Goal: Information Seeking & Learning: Learn about a topic

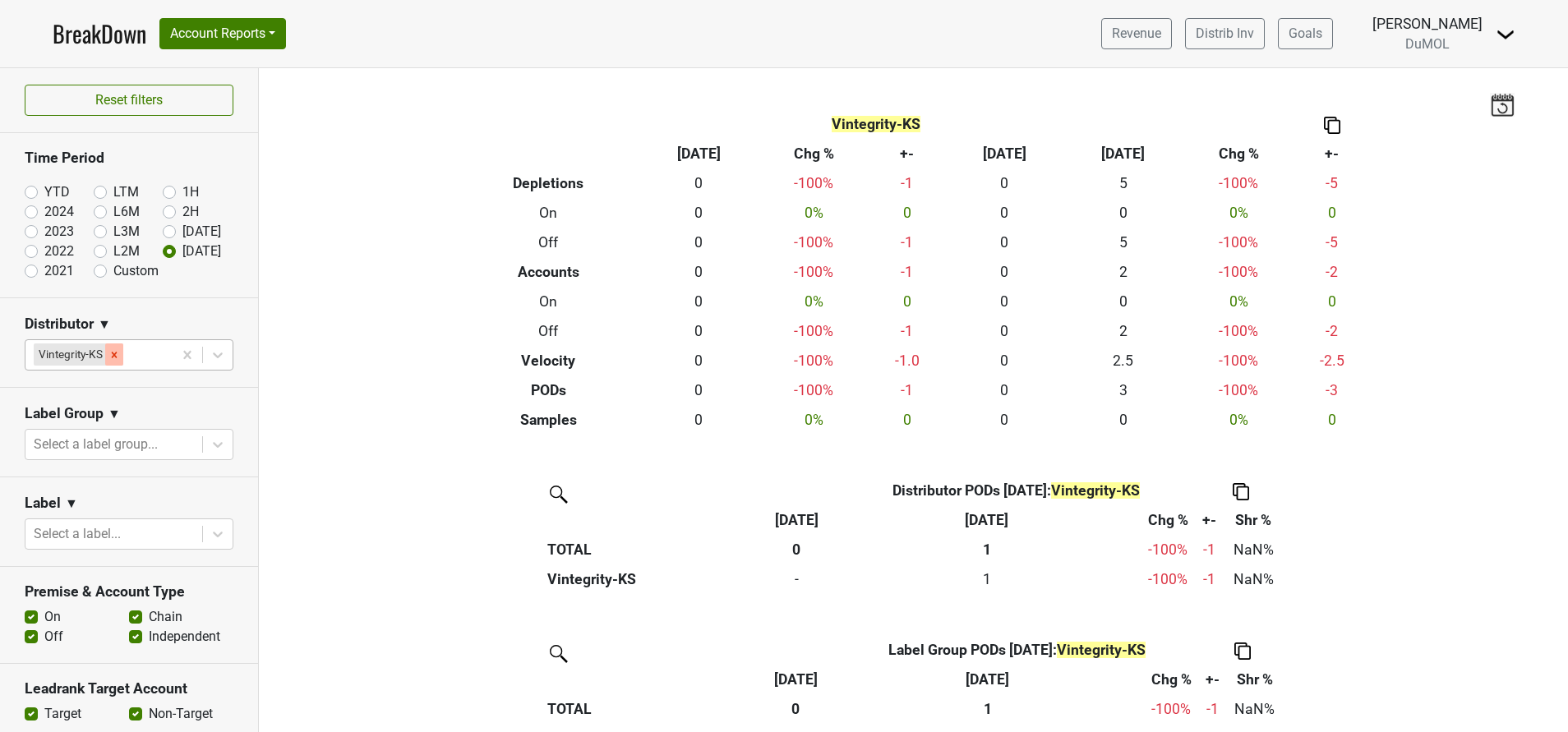
click at [118, 356] on icon "Remove Vintegrity-KS" at bounding box center [114, 354] width 12 height 12
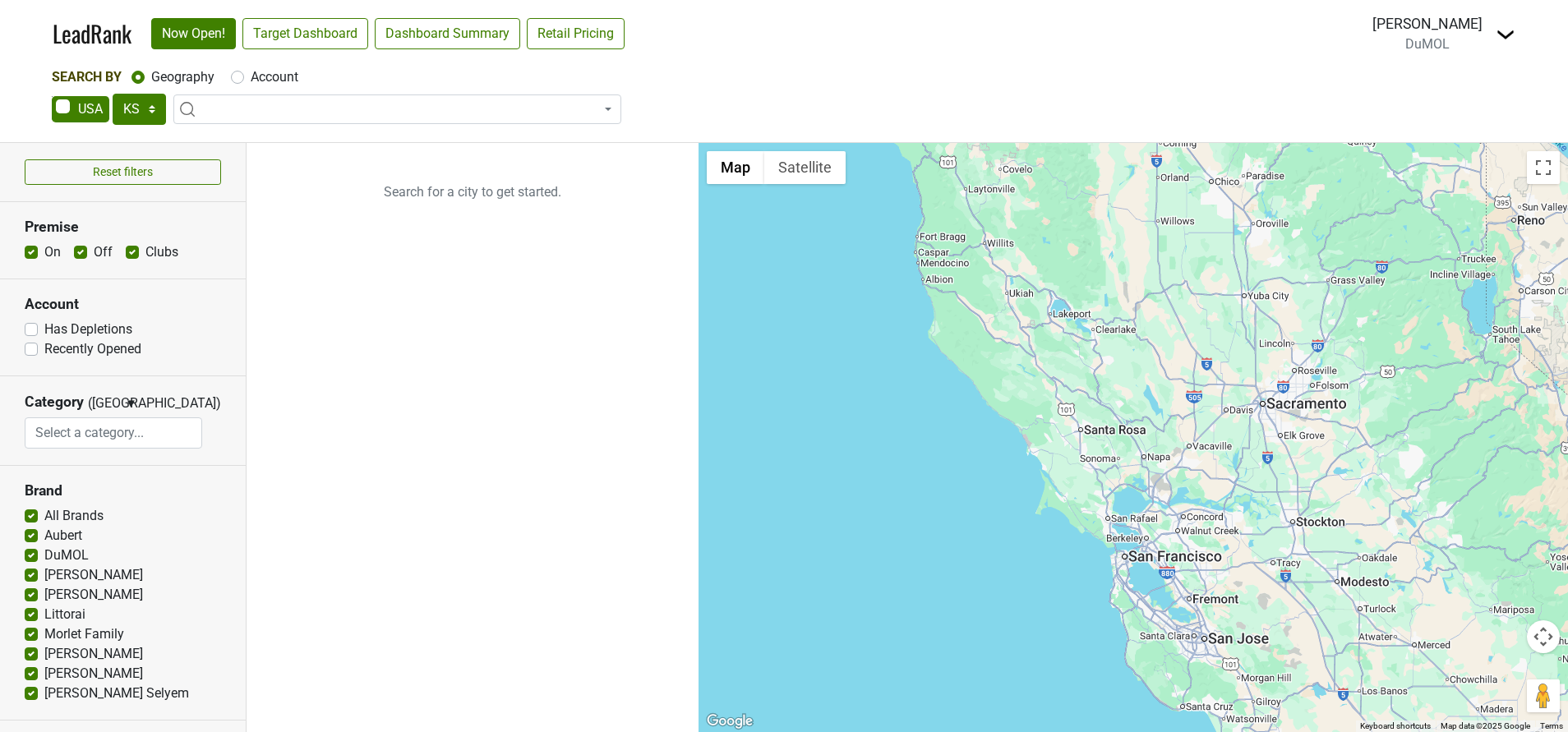
select select "KS"
select select
click at [1503, 32] on img at bounding box center [1505, 35] width 20 height 20
click at [1440, 87] on link "Open Breakdown" at bounding box center [1444, 93] width 138 height 27
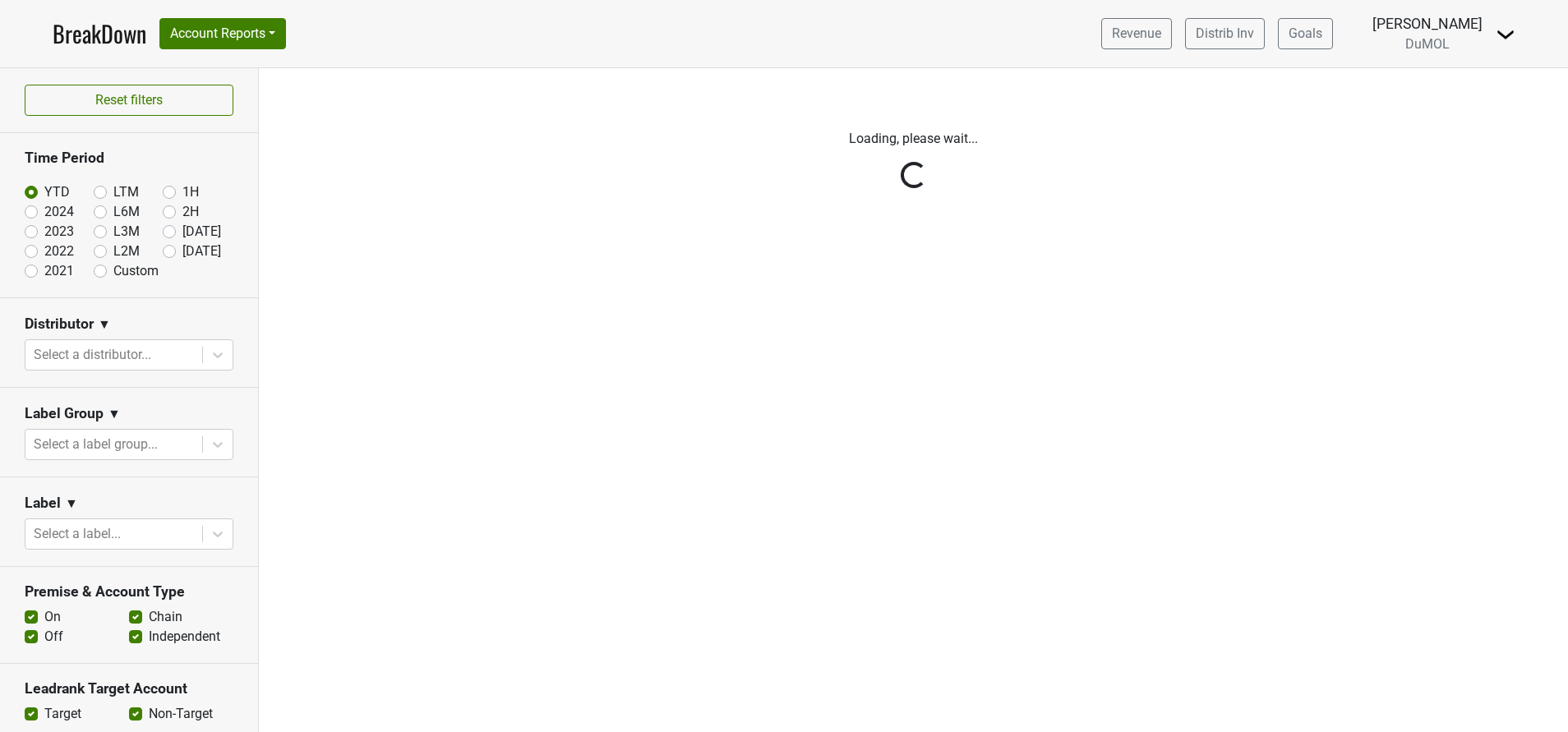
click at [153, 251] on div "Reset filters Time Period YTD LTM 1H 2024 L6M 2H 2023 L3M Jul '25 2022 L2M Aug …" at bounding box center [129, 400] width 259 height 664
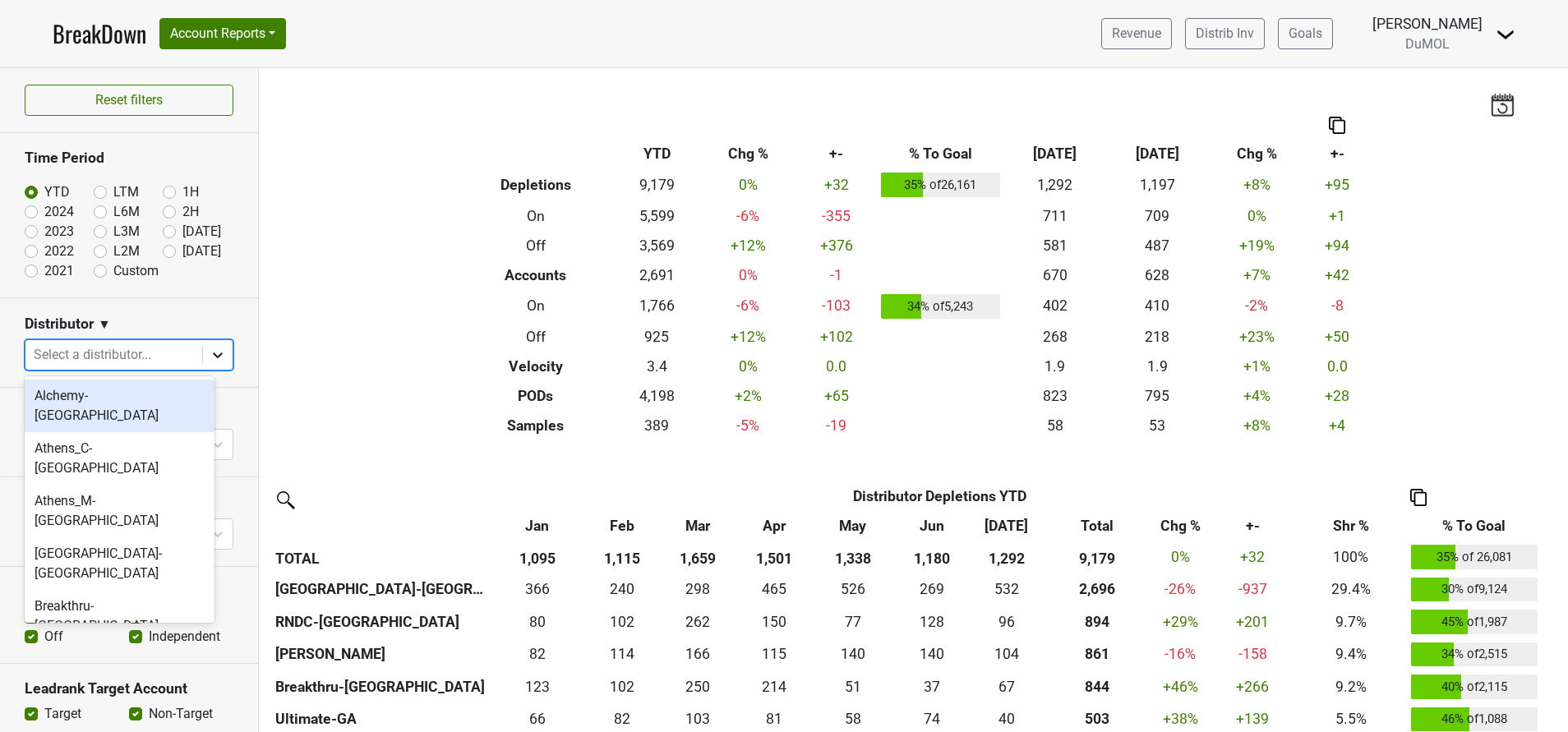
click at [210, 353] on icon at bounding box center [218, 354] width 16 height 16
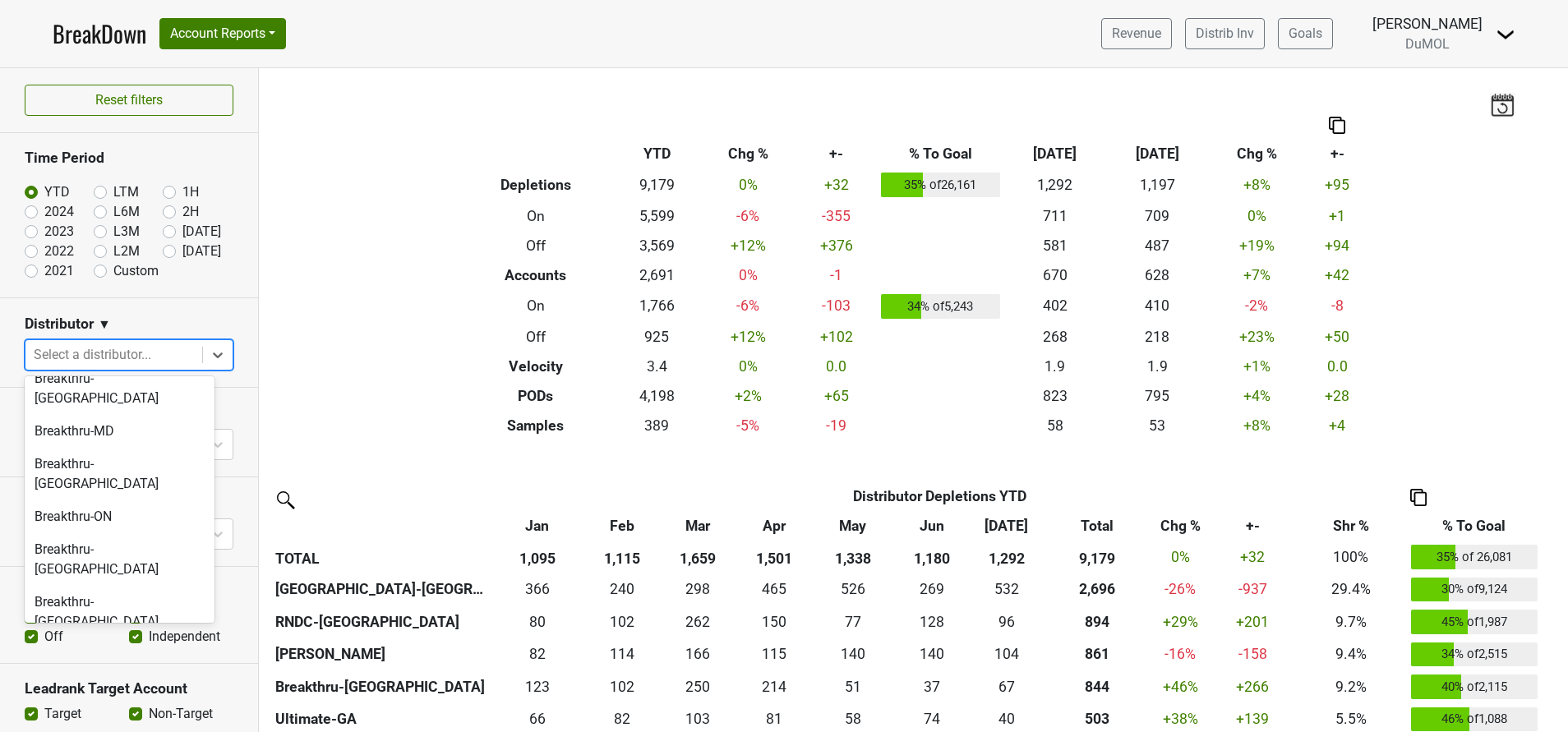
scroll to position [334, 0]
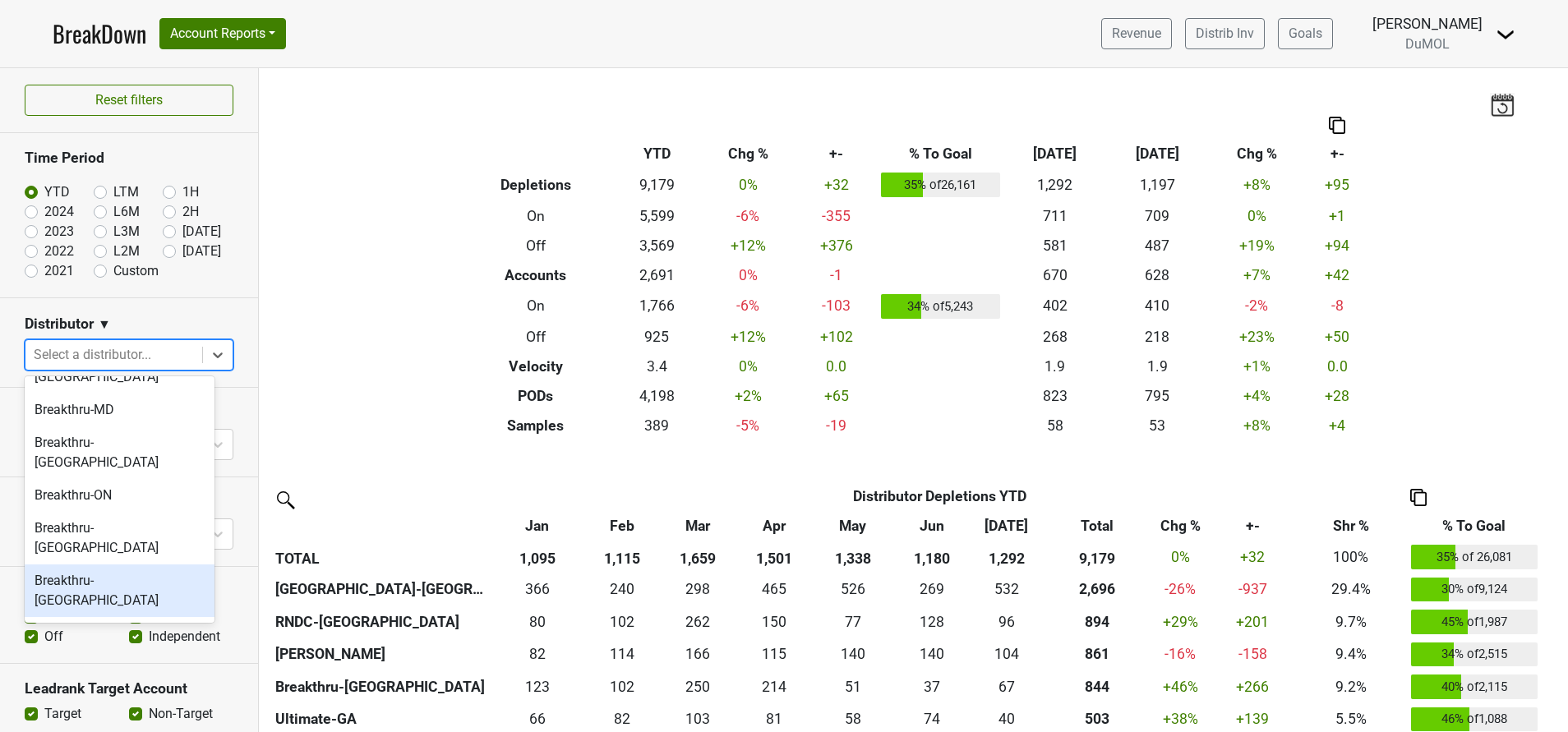
click at [427, 203] on div "Filters Breakdown Type YTD Chg % +- % To Goal Jul ‘25 Jul ‘24 Chg % +- Depletio…" at bounding box center [913, 400] width 1308 height 664
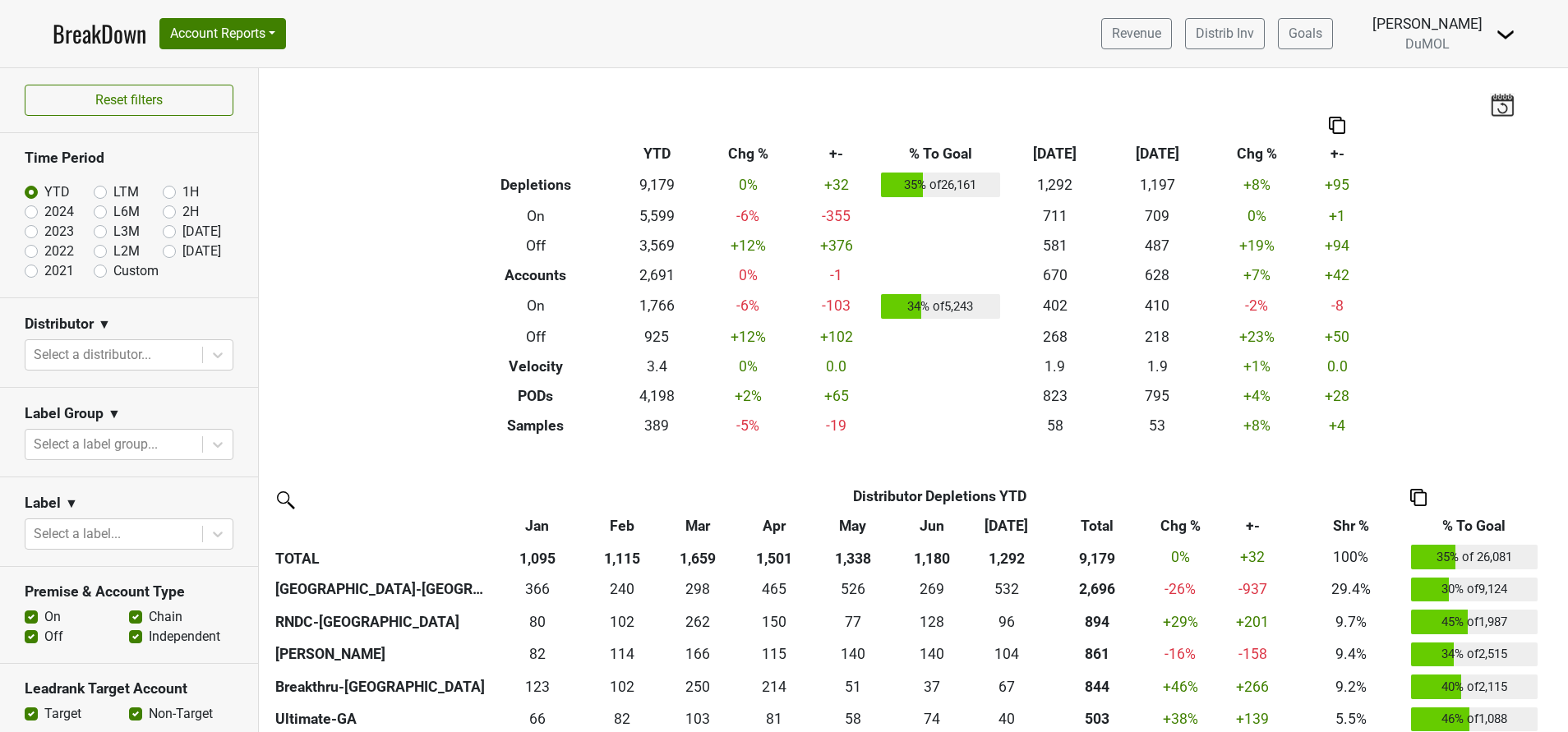
click at [182, 232] on label "Jul '25" at bounding box center [201, 232] width 38 height 20
click at [163, 232] on input "Jul '25" at bounding box center [196, 230] width 66 height 16
radio input "true"
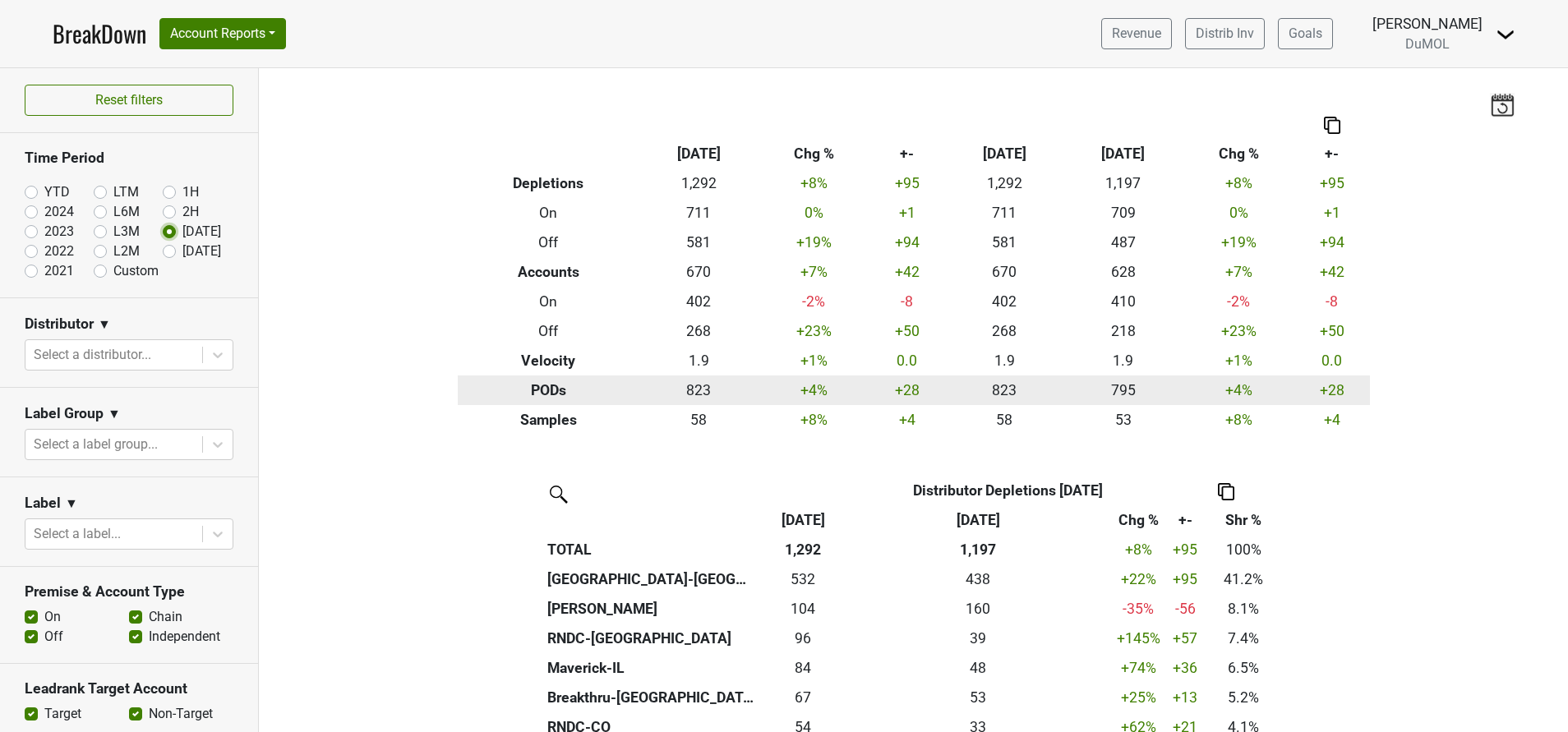
scroll to position [202, 0]
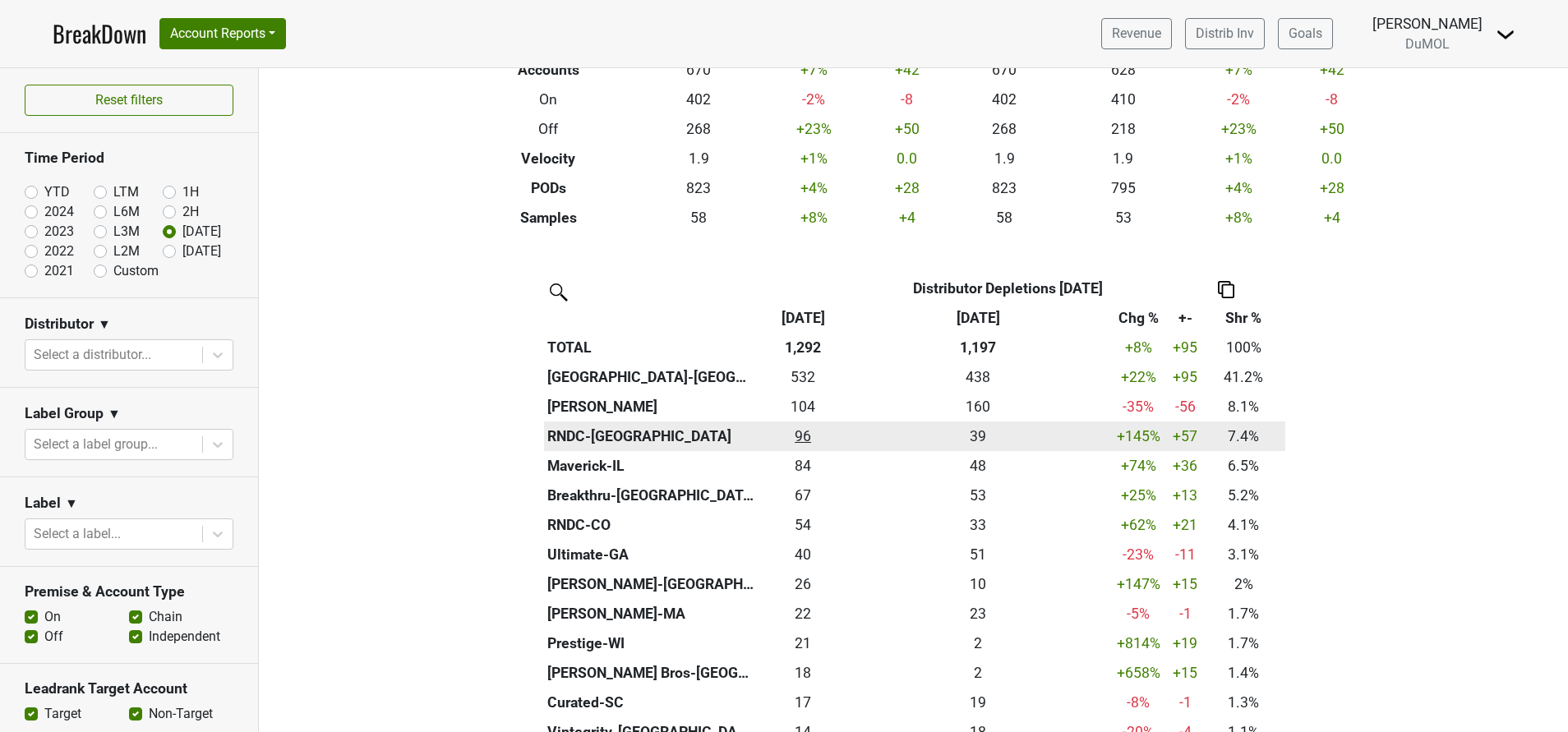
click at [791, 430] on div "95.833 96" at bounding box center [803, 436] width 82 height 21
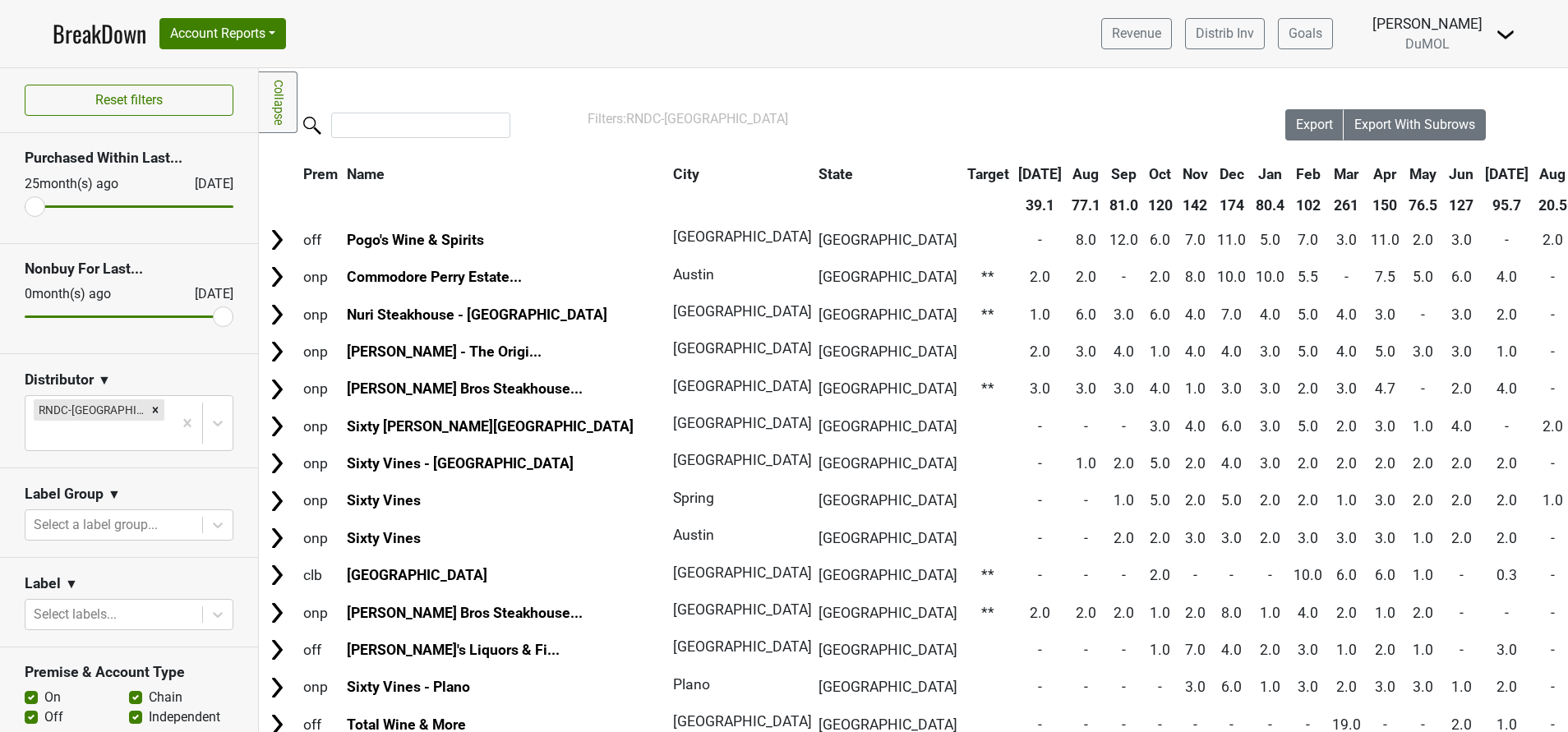
click at [1482, 172] on th "[DATE]" at bounding box center [1508, 173] width 52 height 29
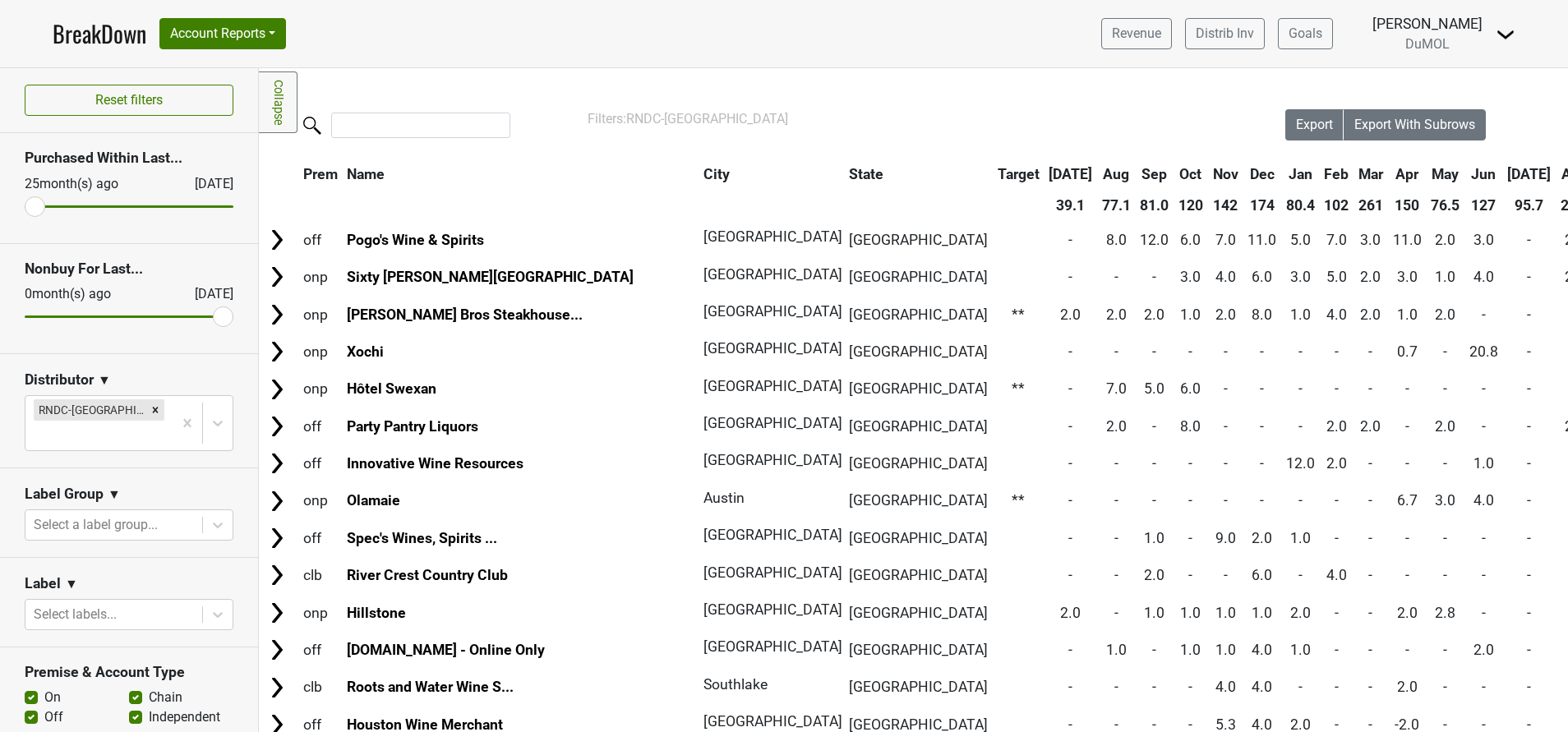
click at [1504, 172] on th "[DATE]" at bounding box center [1530, 173] width 52 height 29
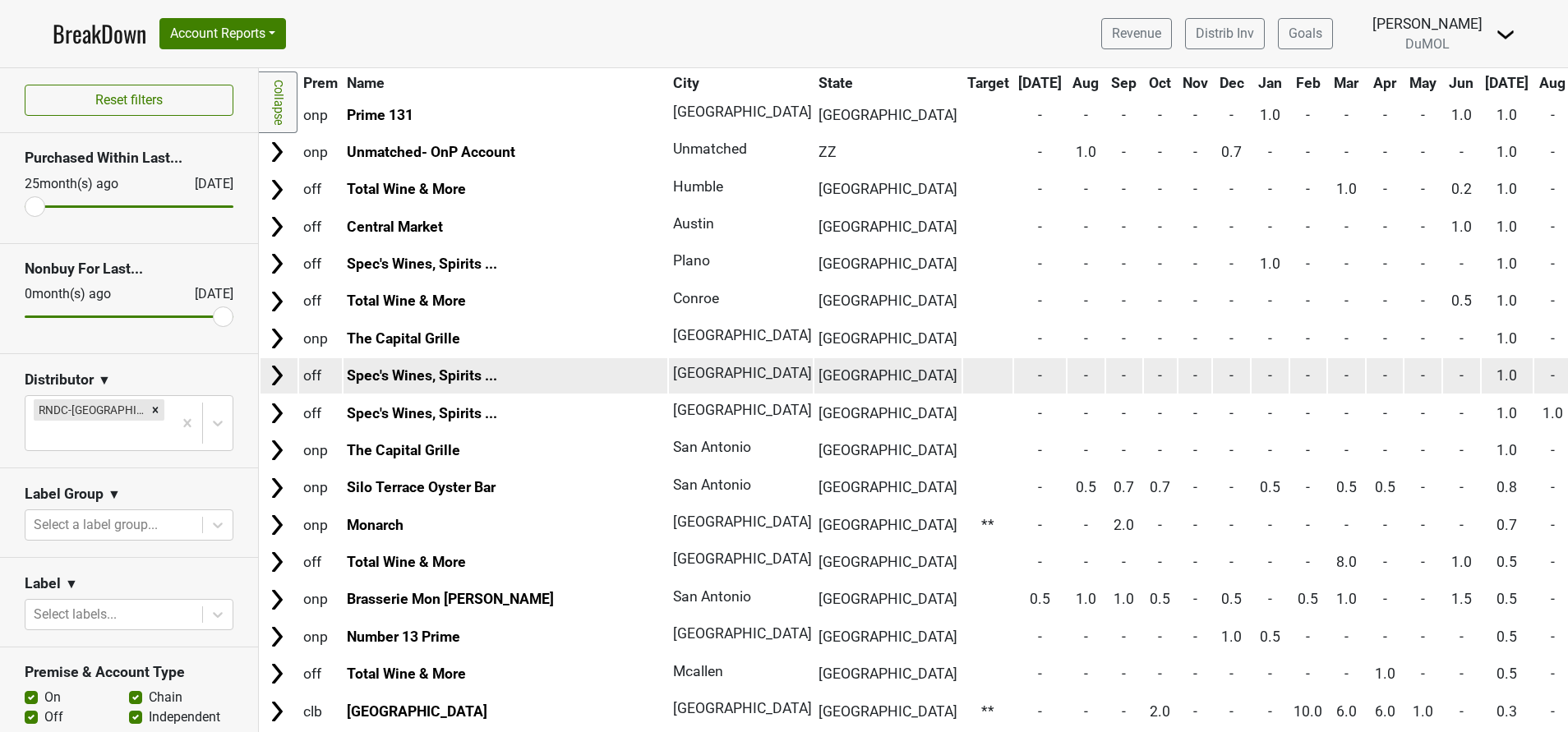
scroll to position [2014, 0]
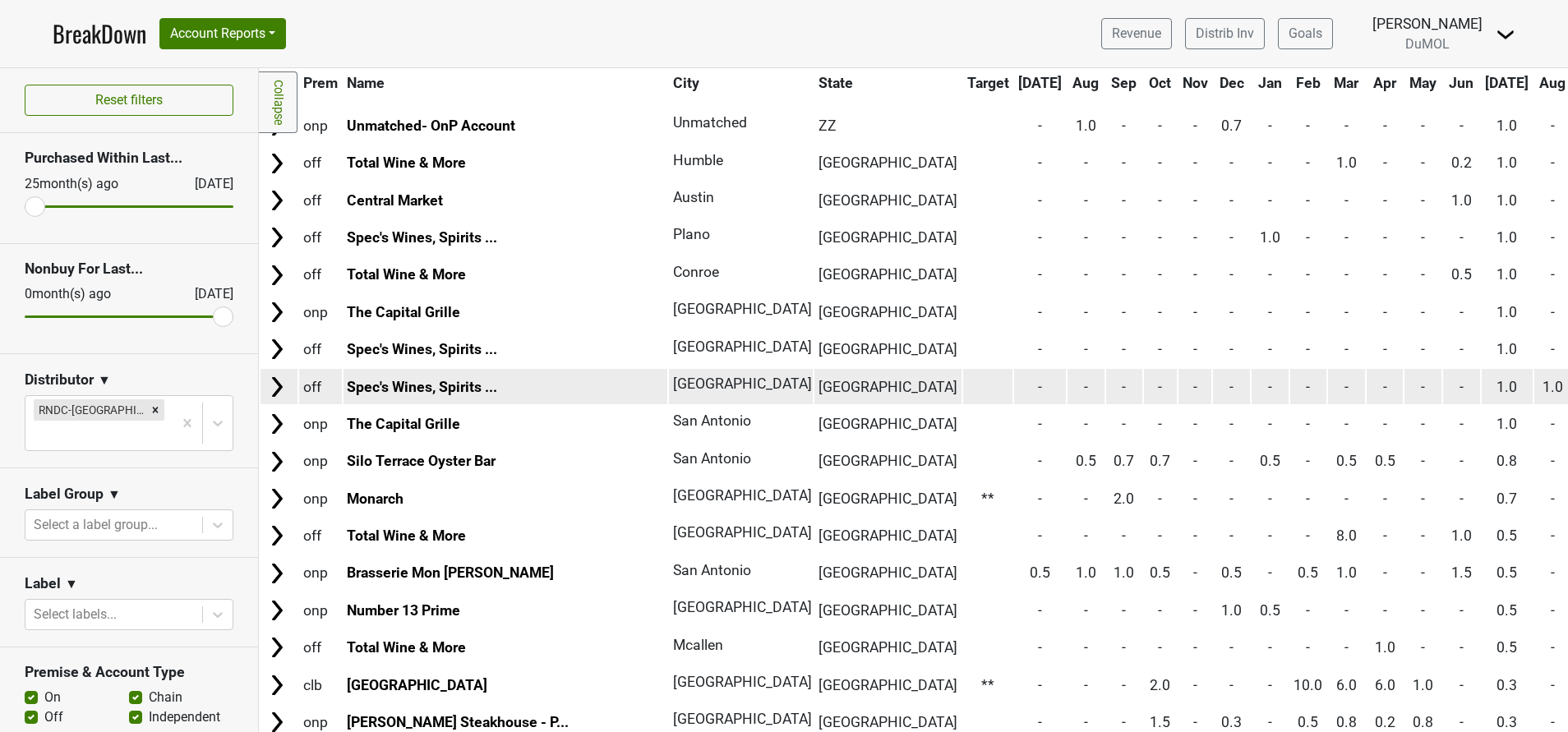
click at [275, 390] on img at bounding box center [277, 386] width 25 height 25
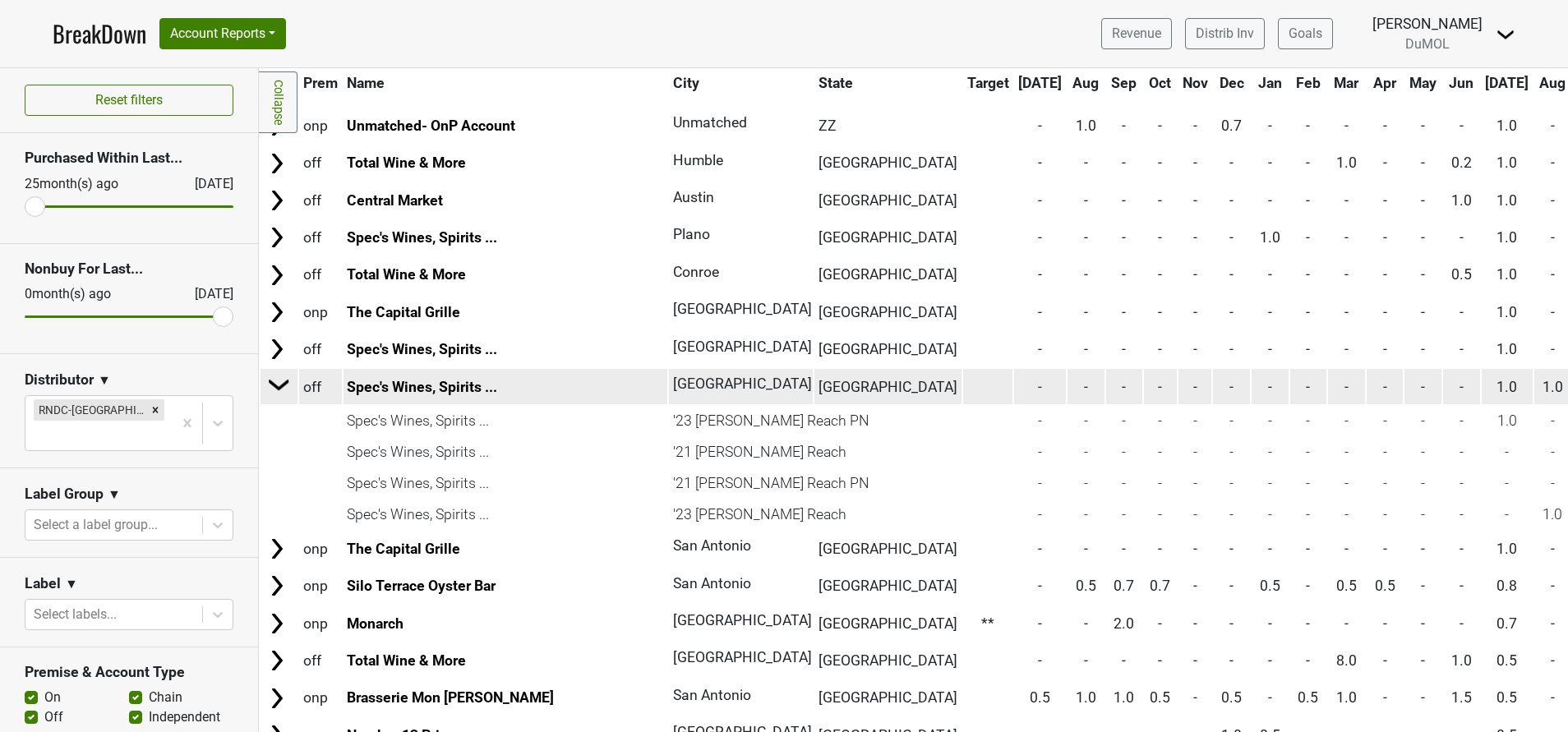
click at [275, 390] on img at bounding box center [279, 385] width 25 height 25
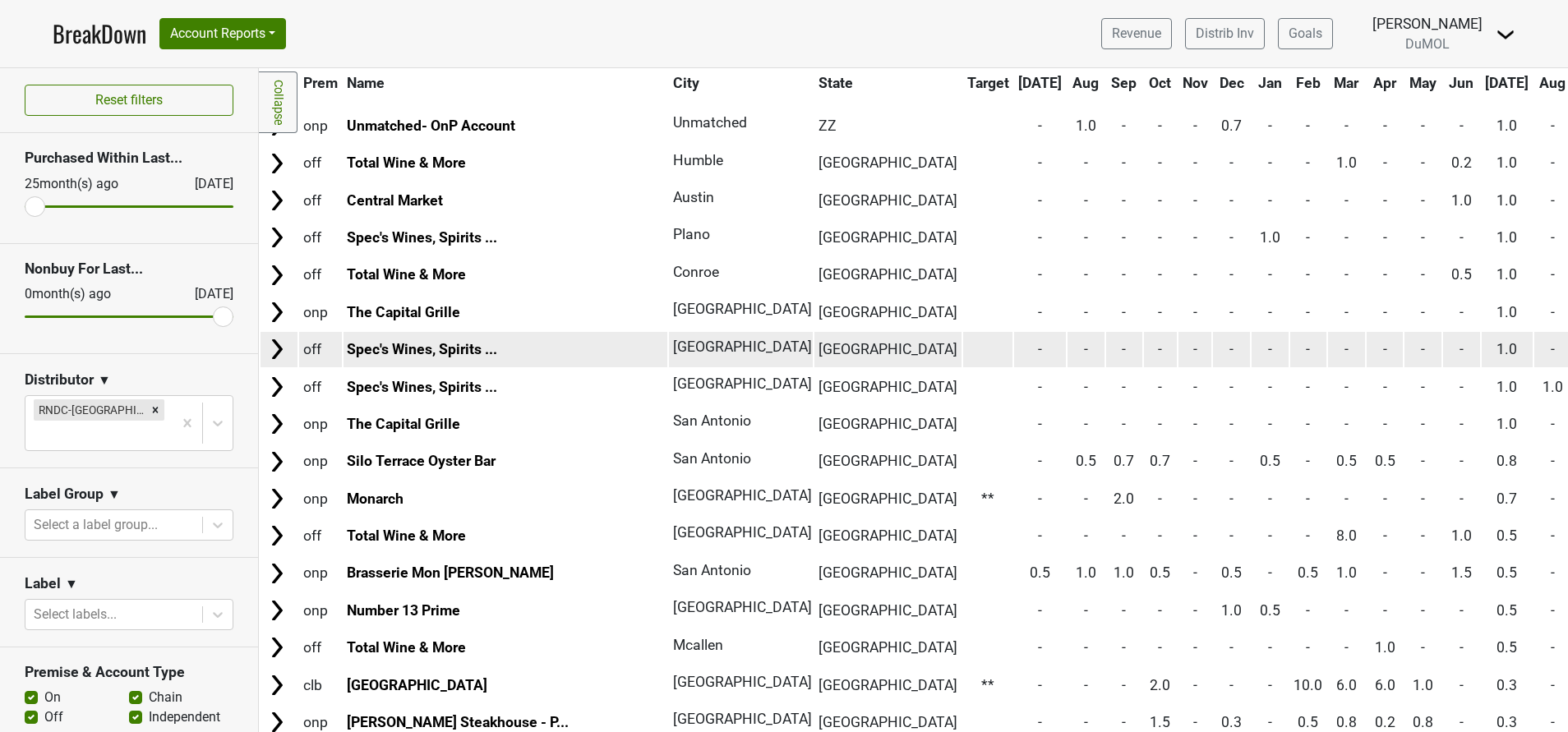
click at [274, 354] on img at bounding box center [277, 349] width 25 height 25
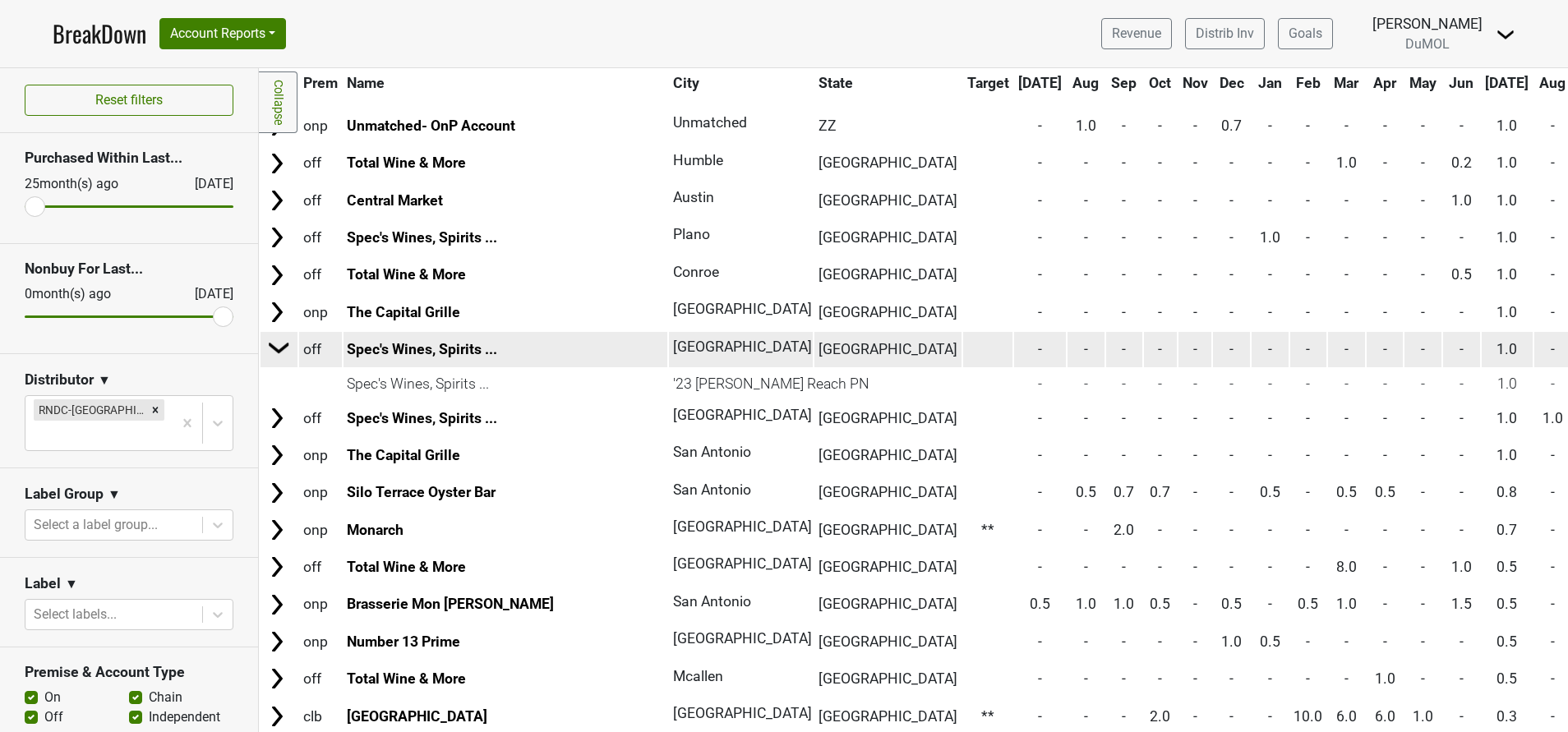
click at [282, 343] on img at bounding box center [279, 347] width 25 height 25
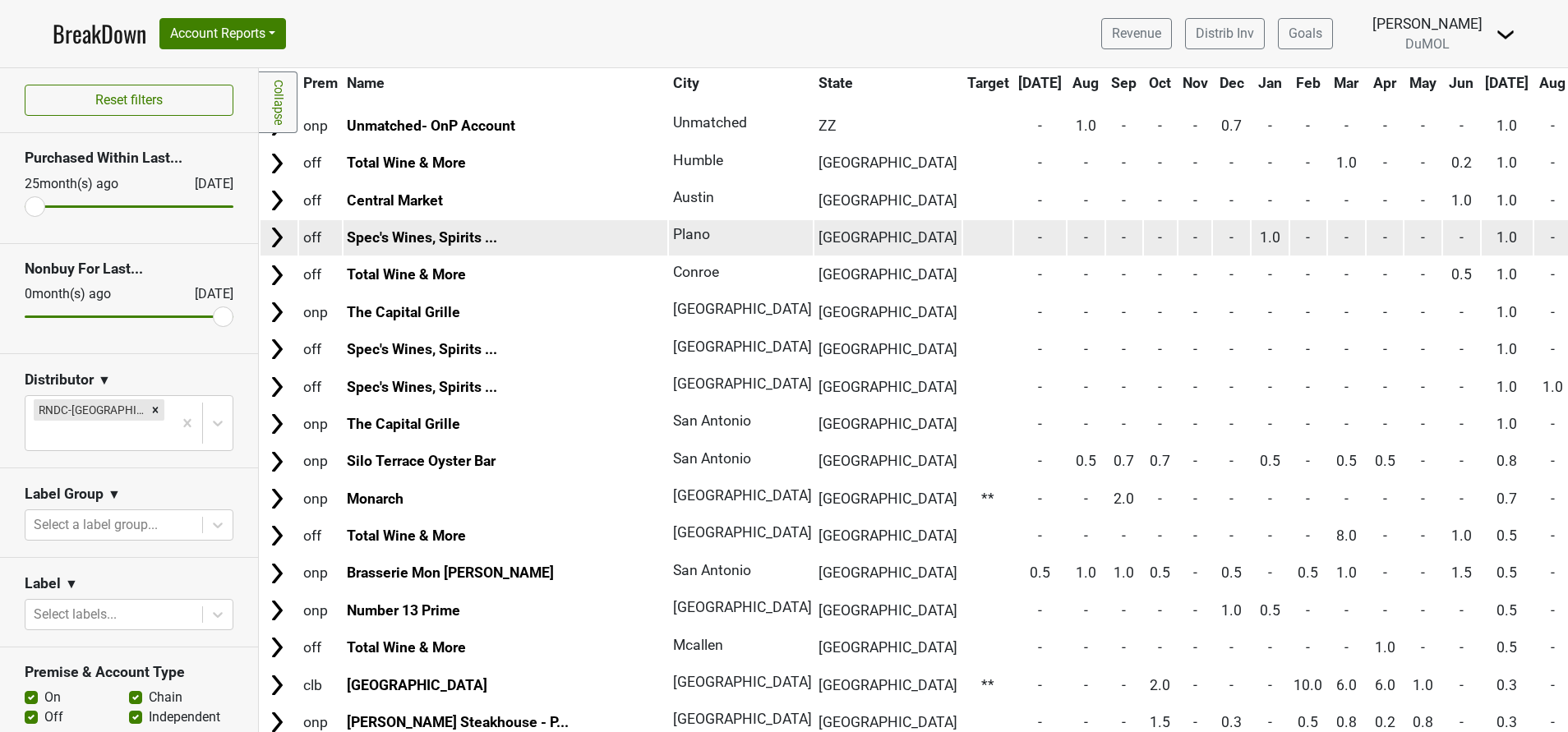
click at [276, 237] on img at bounding box center [277, 237] width 25 height 25
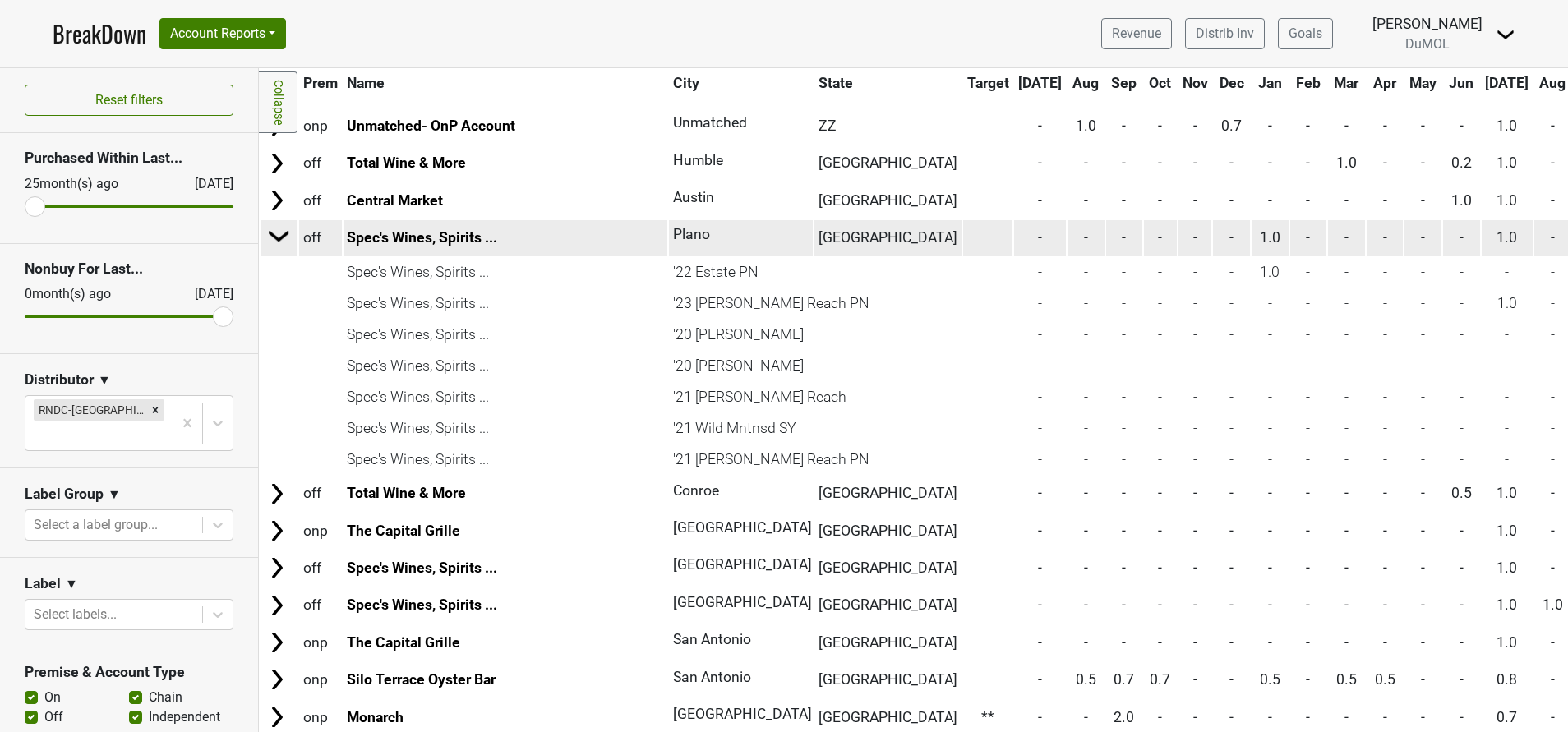
click at [270, 238] on img at bounding box center [279, 235] width 25 height 25
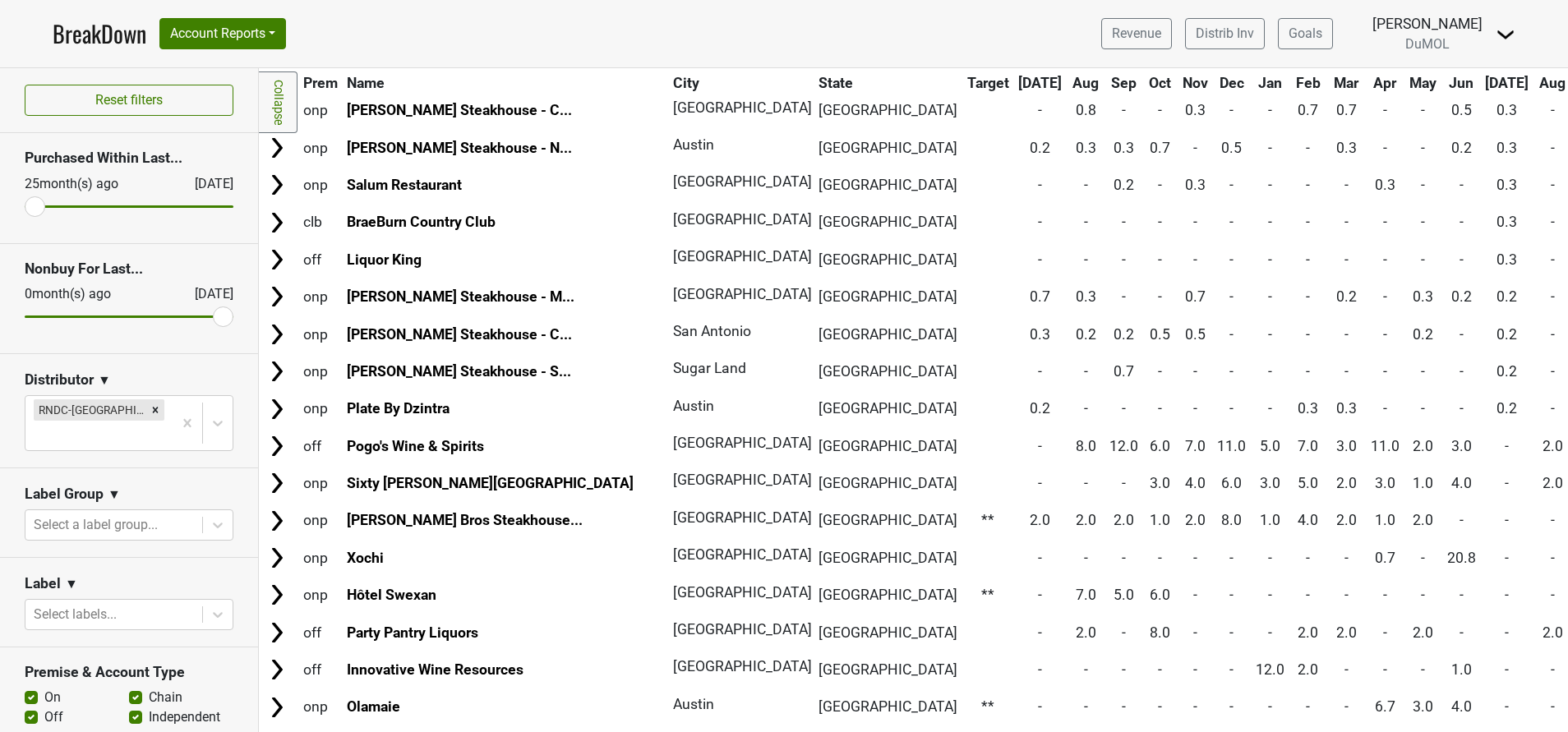
scroll to position [2665, 0]
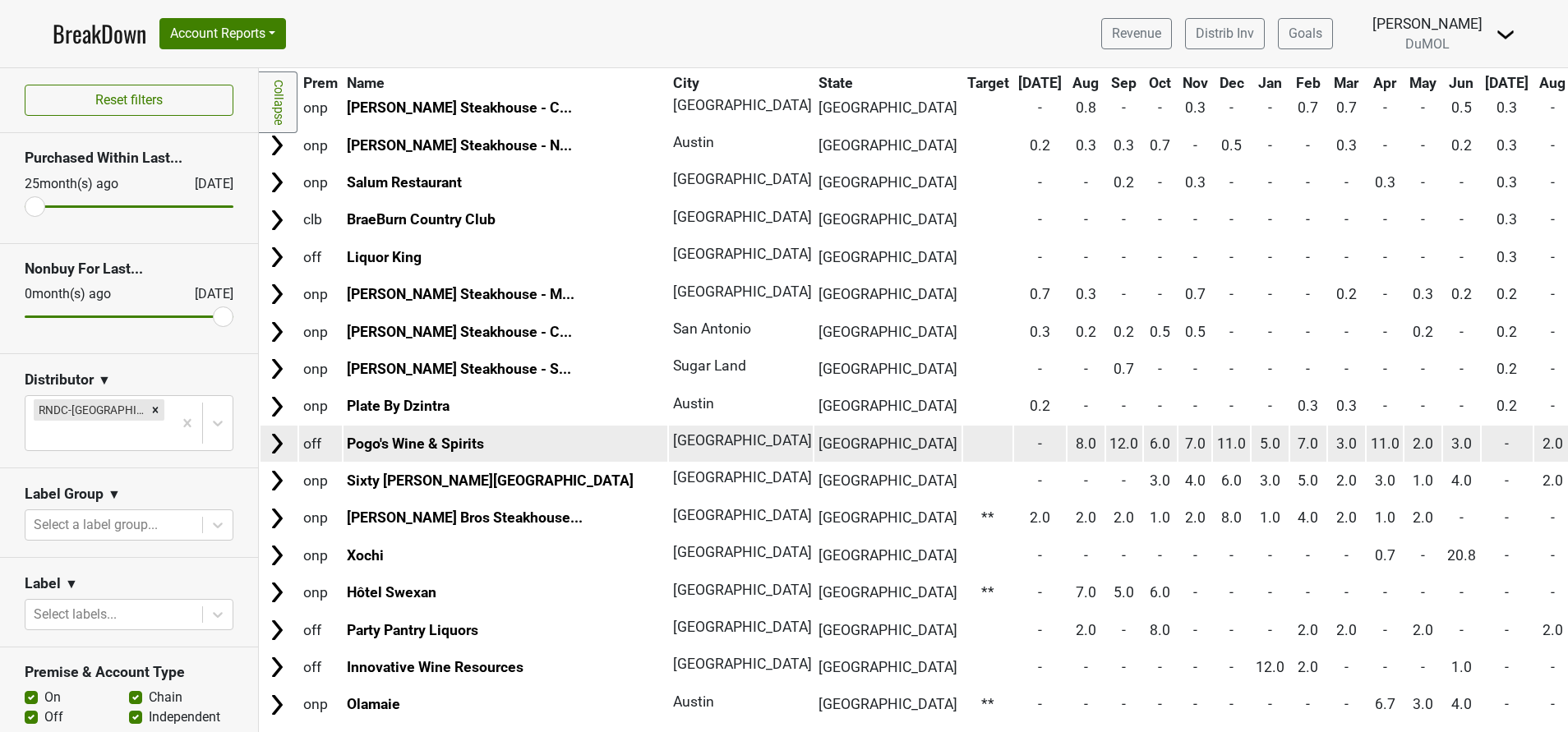
click at [276, 441] on img at bounding box center [277, 443] width 25 height 25
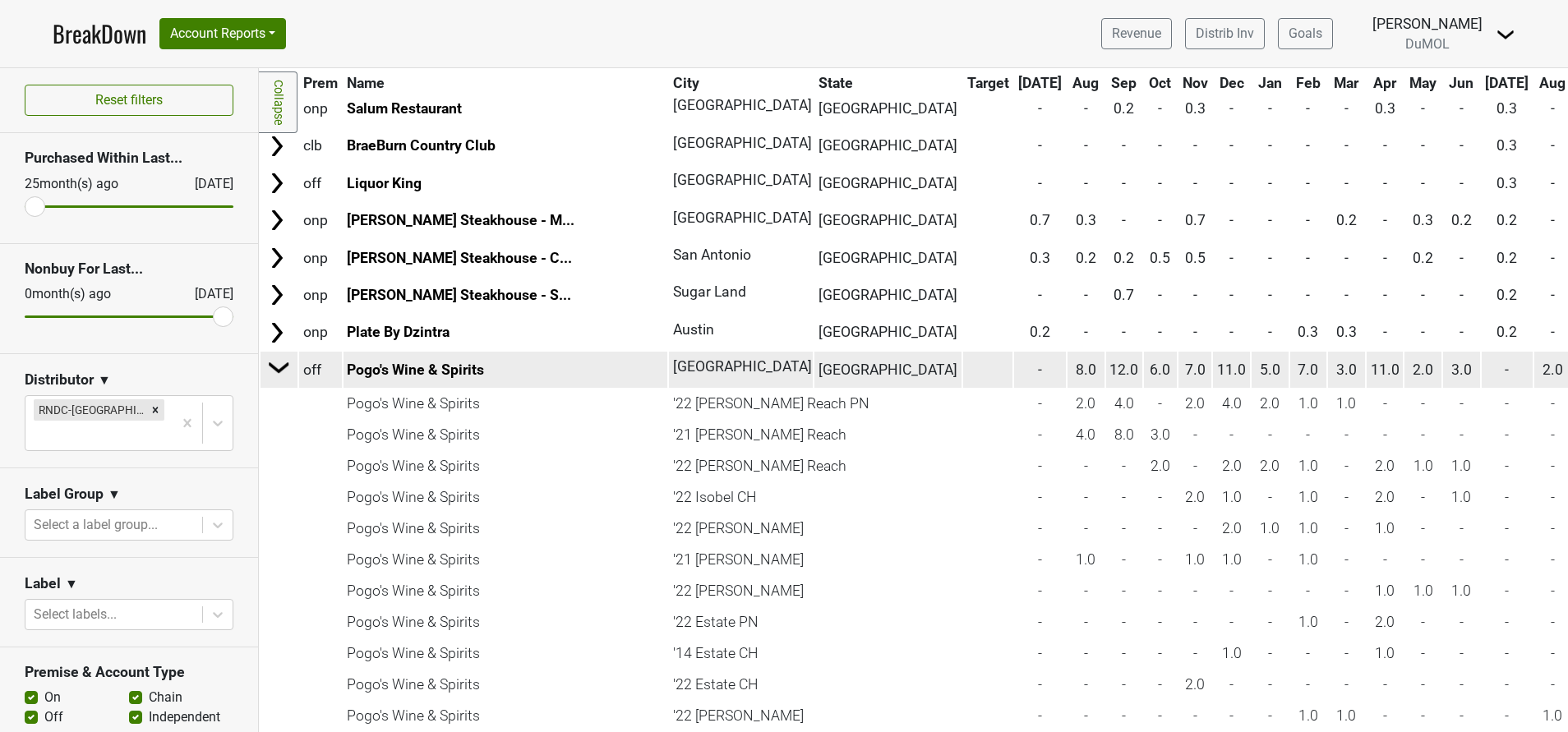
scroll to position [2733, 0]
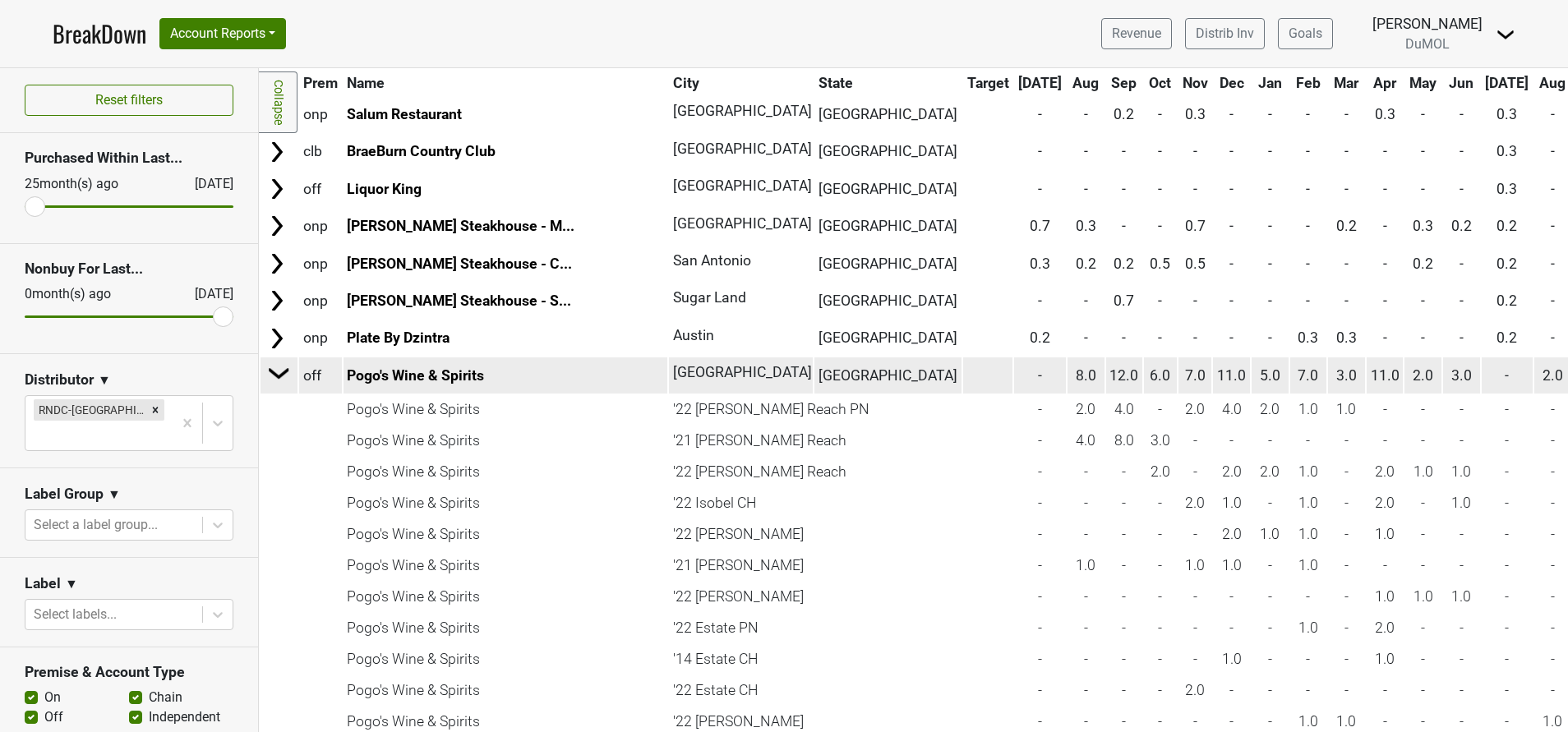
click at [279, 370] on img at bounding box center [279, 373] width 25 height 25
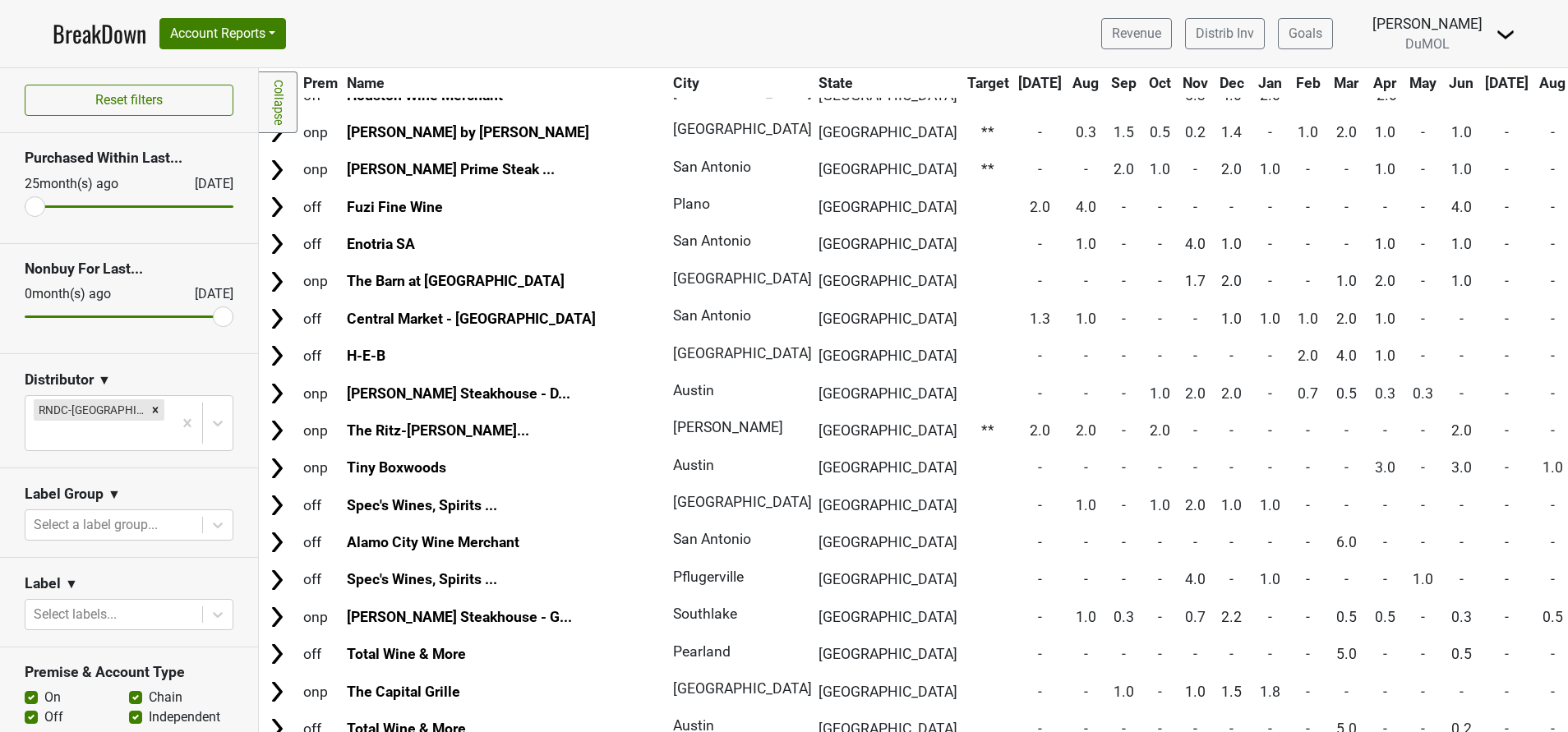
scroll to position [3500, 0]
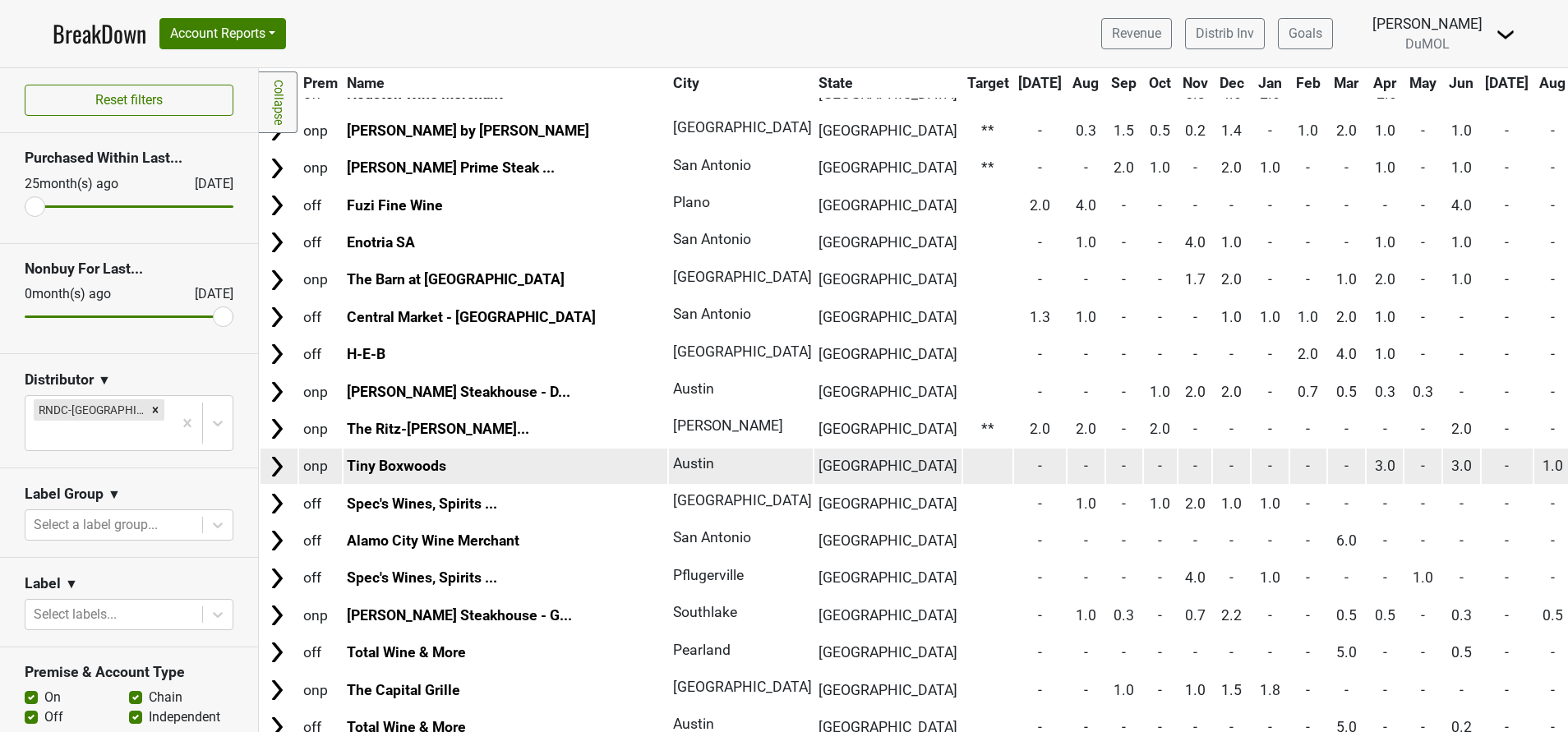
click at [268, 470] on img at bounding box center [277, 466] width 25 height 25
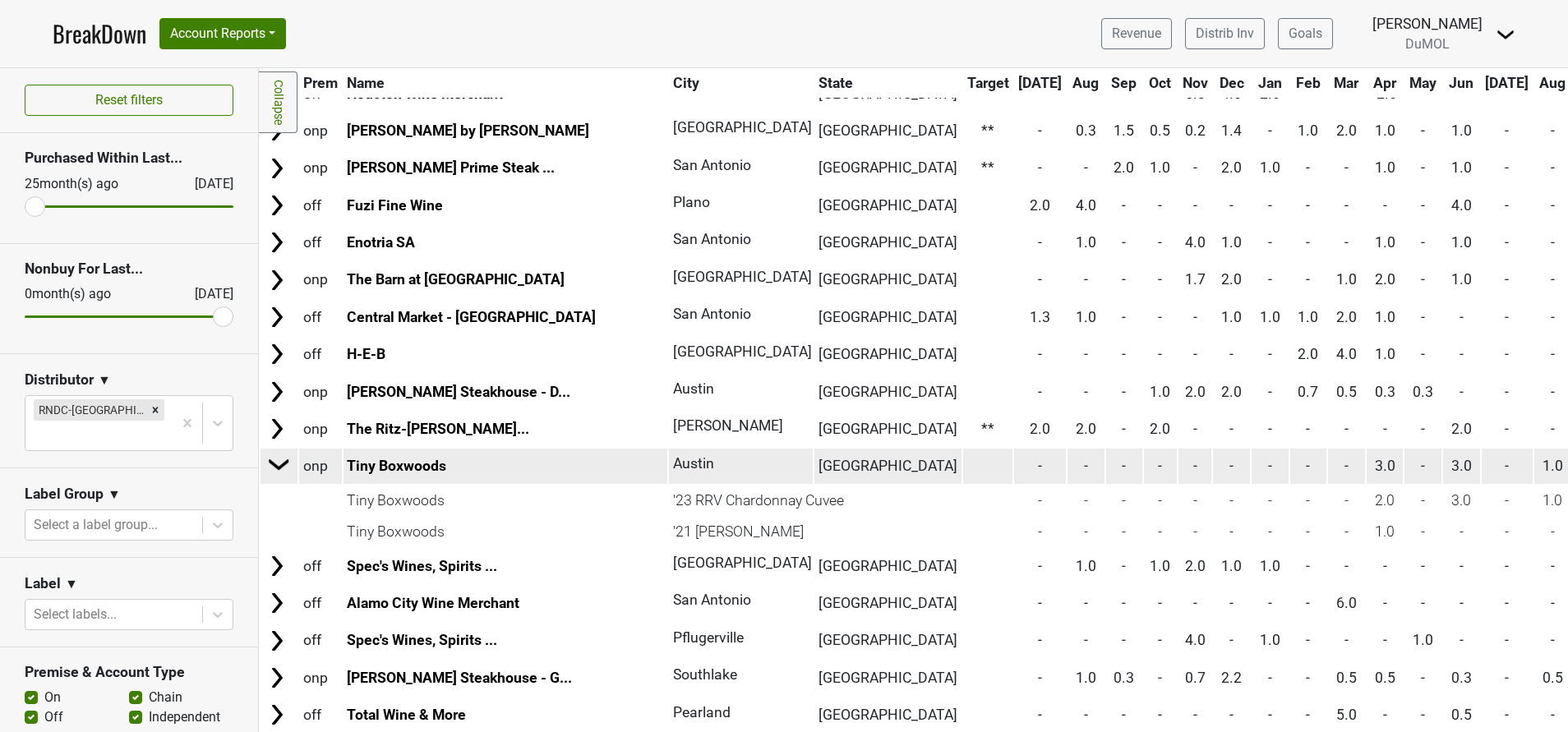
click at [277, 465] on img at bounding box center [279, 464] width 25 height 25
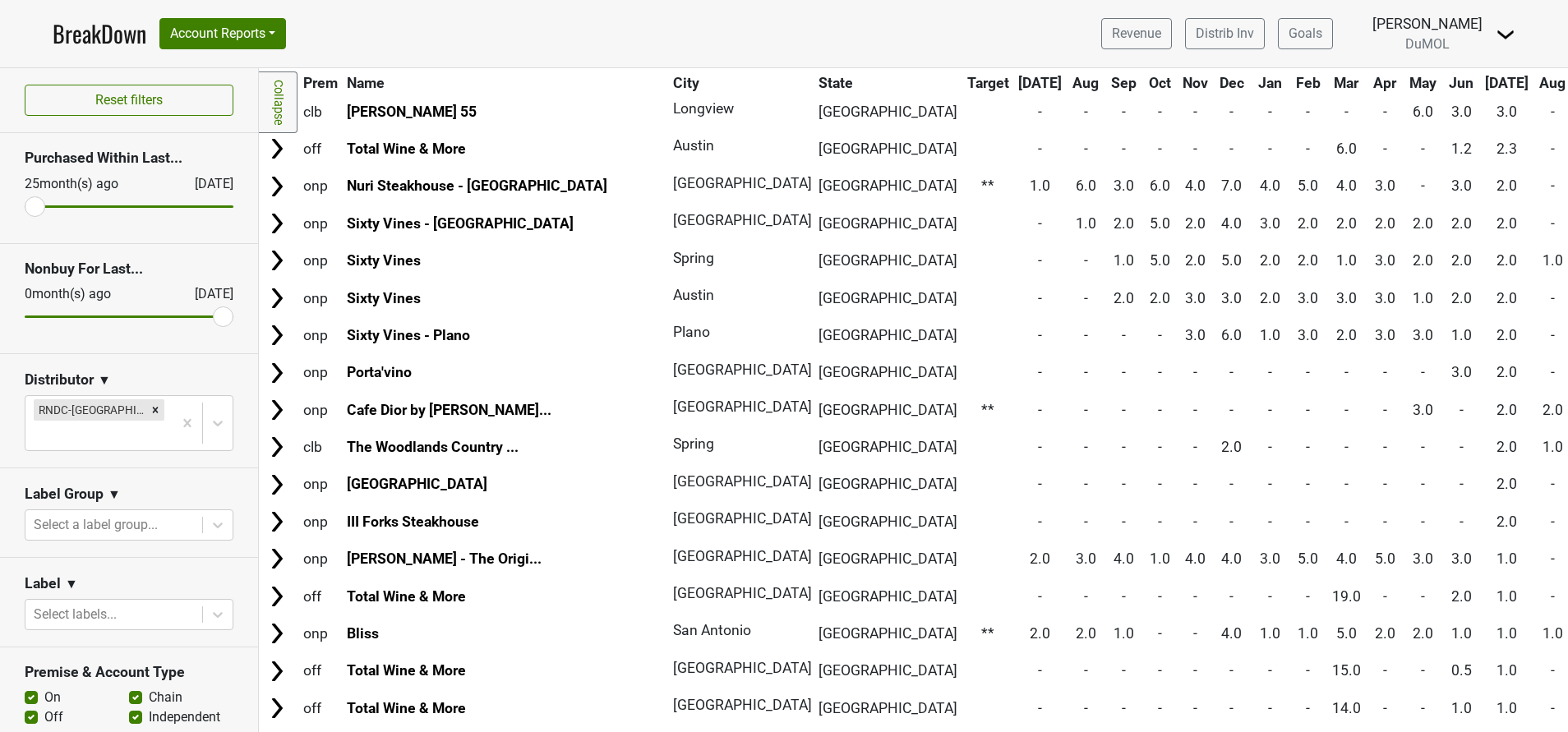
scroll to position [313, 0]
click at [1534, 84] on th "Aug" at bounding box center [1553, 83] width 37 height 29
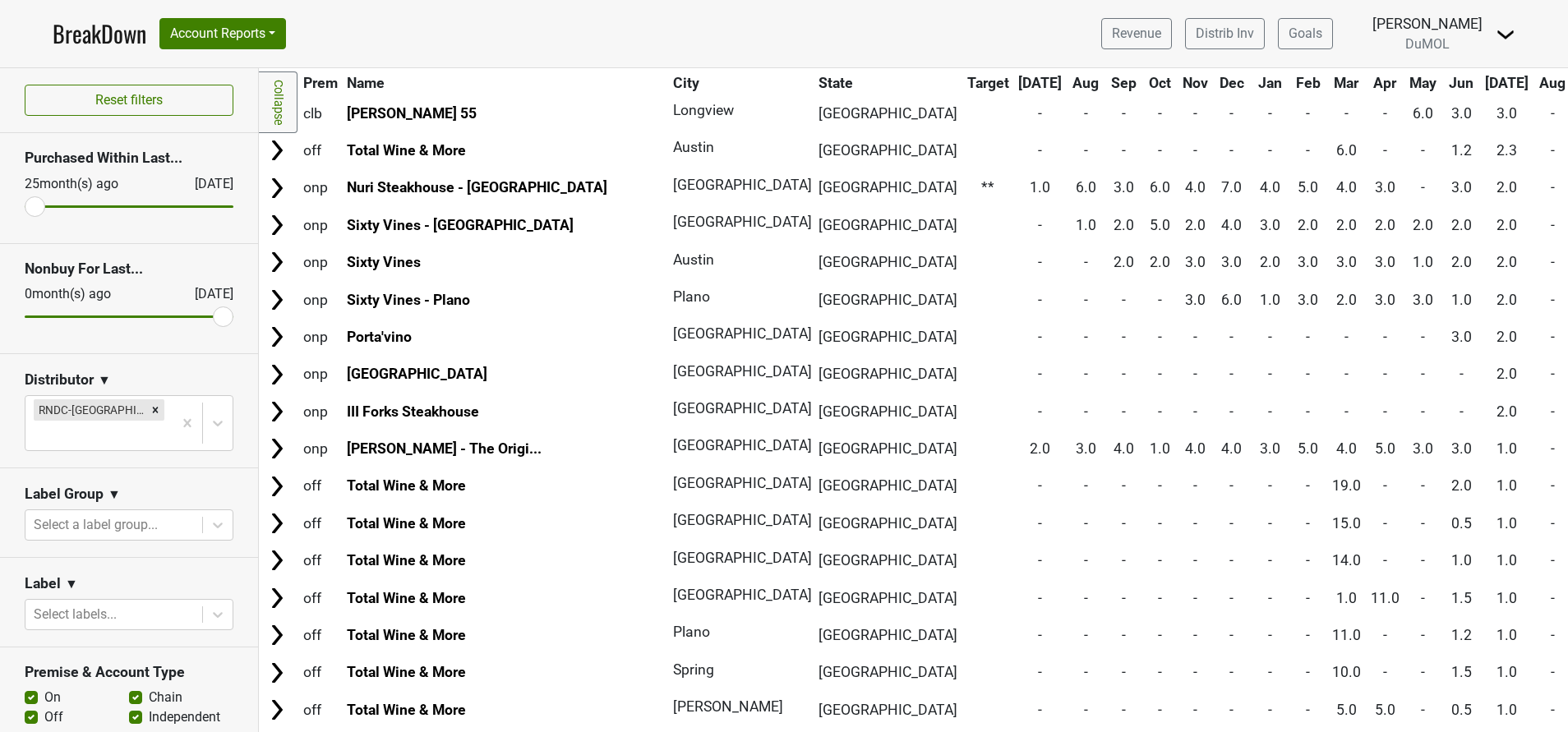
click at [1534, 84] on th "Aug" at bounding box center [1553, 83] width 37 height 29
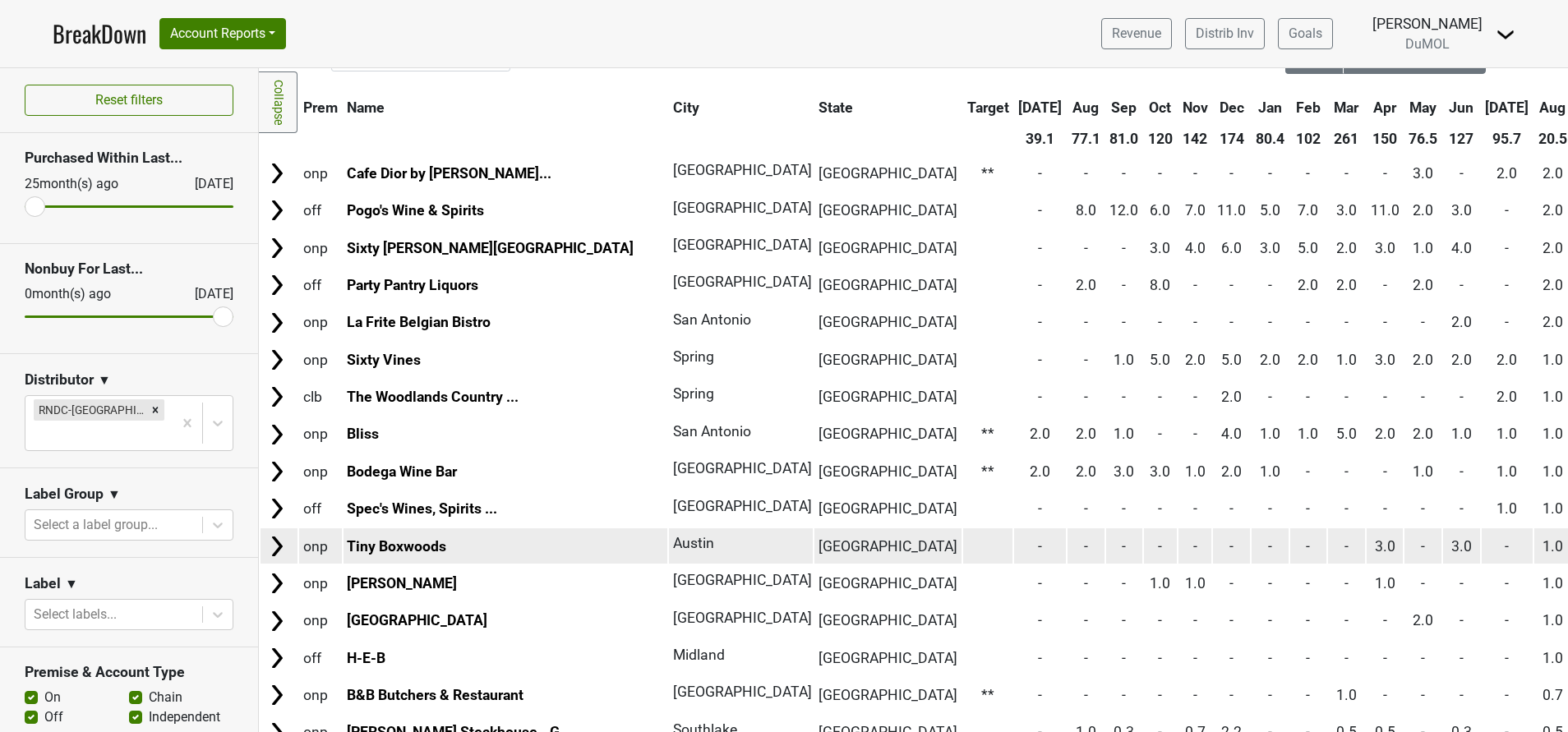
scroll to position [0, 0]
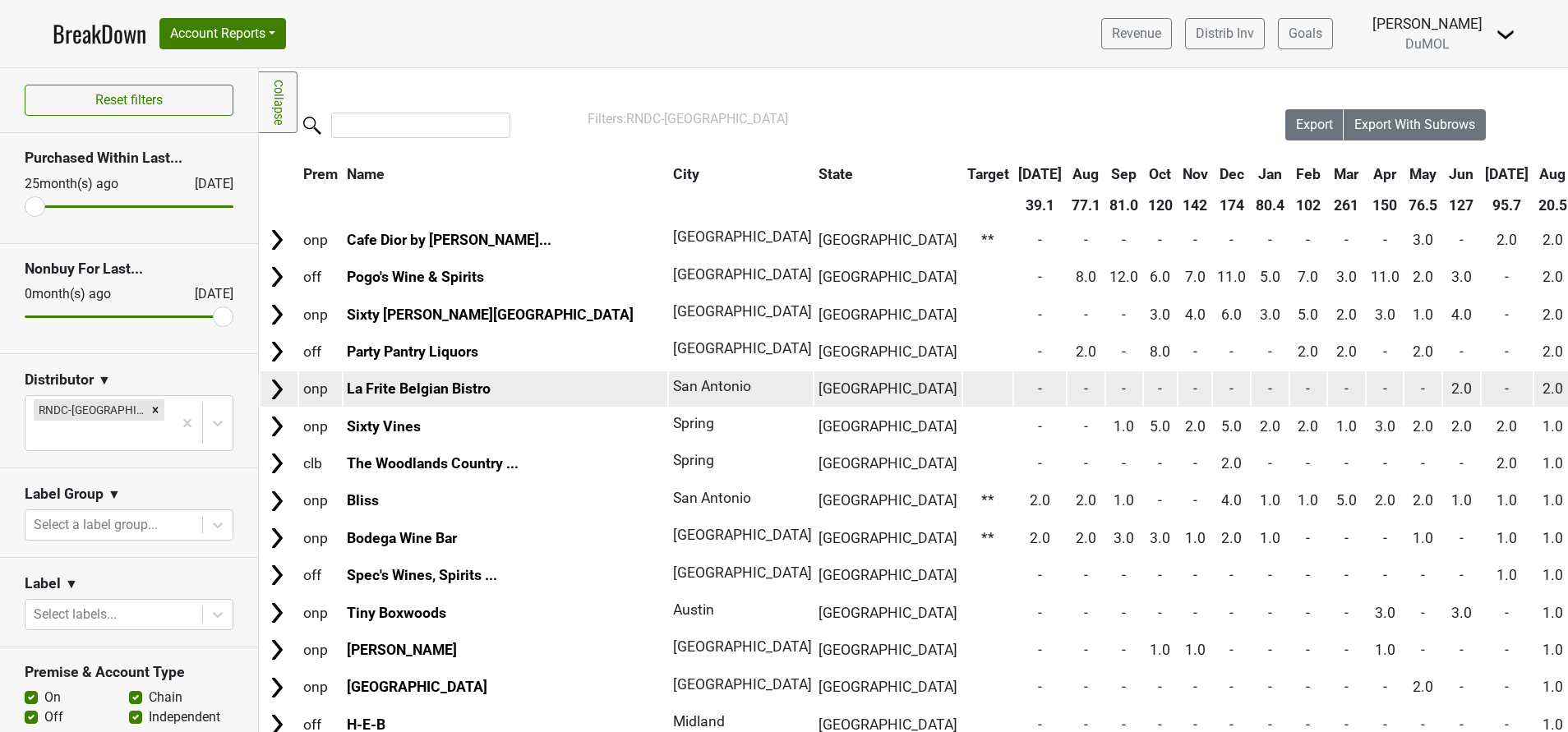
click at [267, 388] on img at bounding box center [277, 389] width 25 height 25
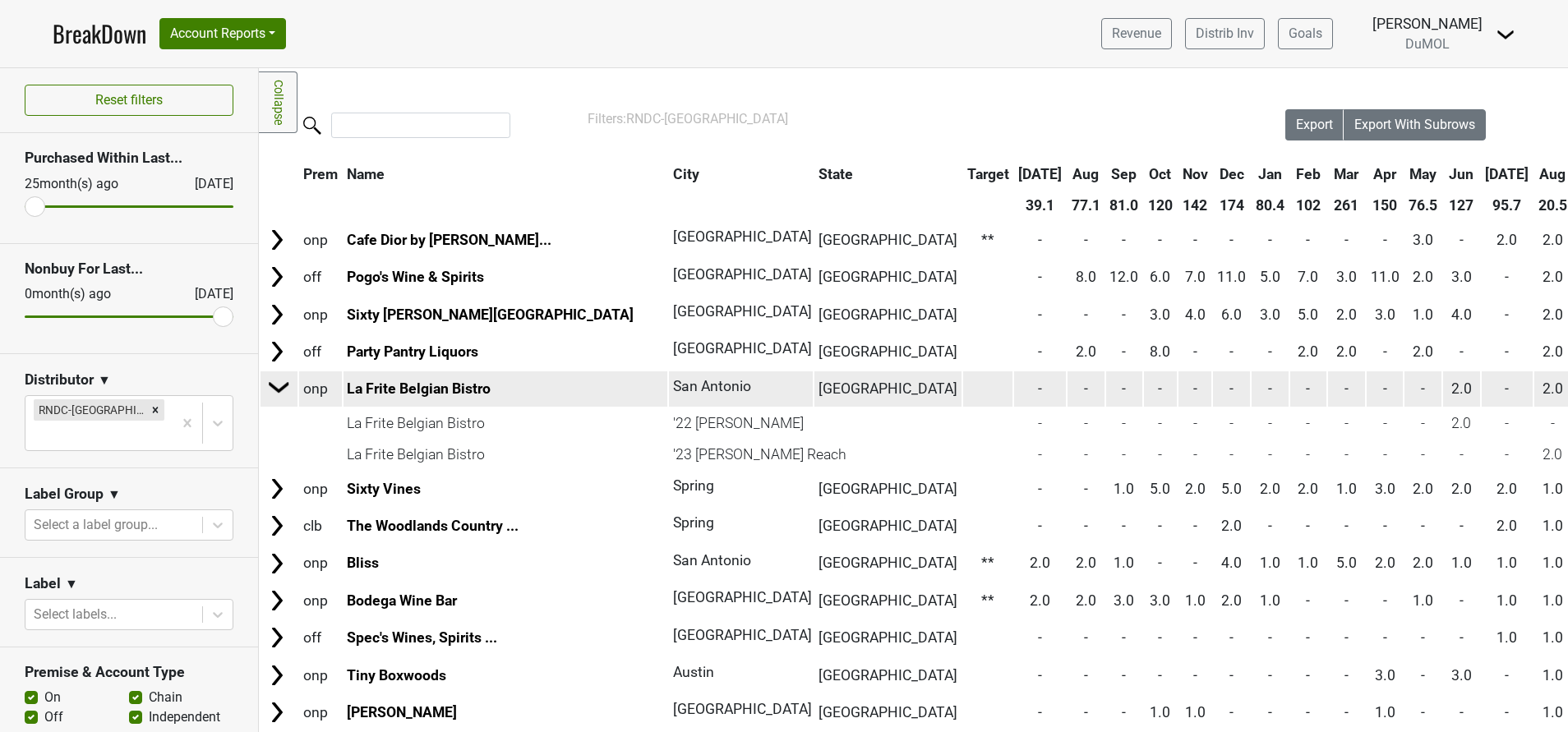
click at [267, 388] on img at bounding box center [279, 386] width 25 height 25
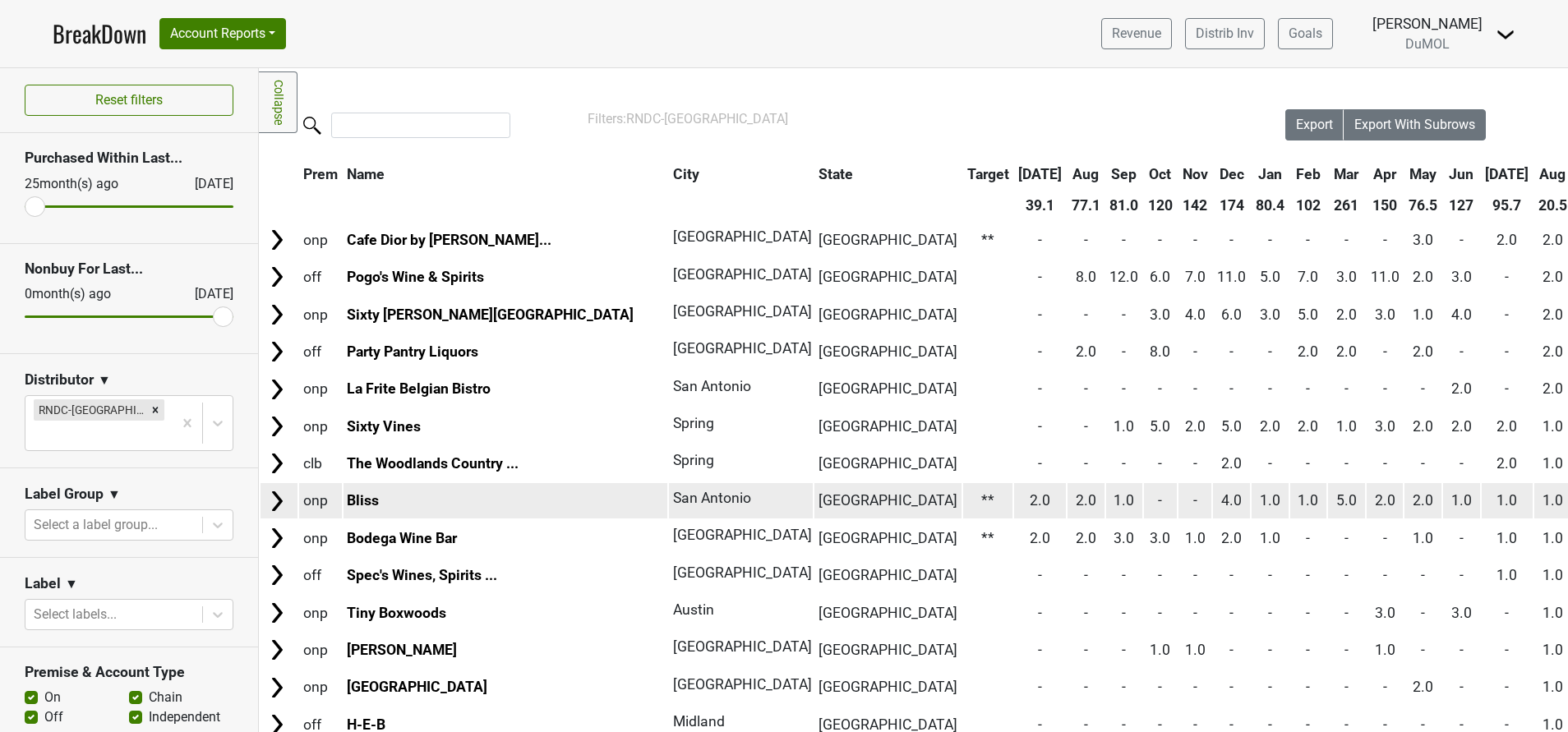
click at [274, 505] on img at bounding box center [277, 501] width 25 height 25
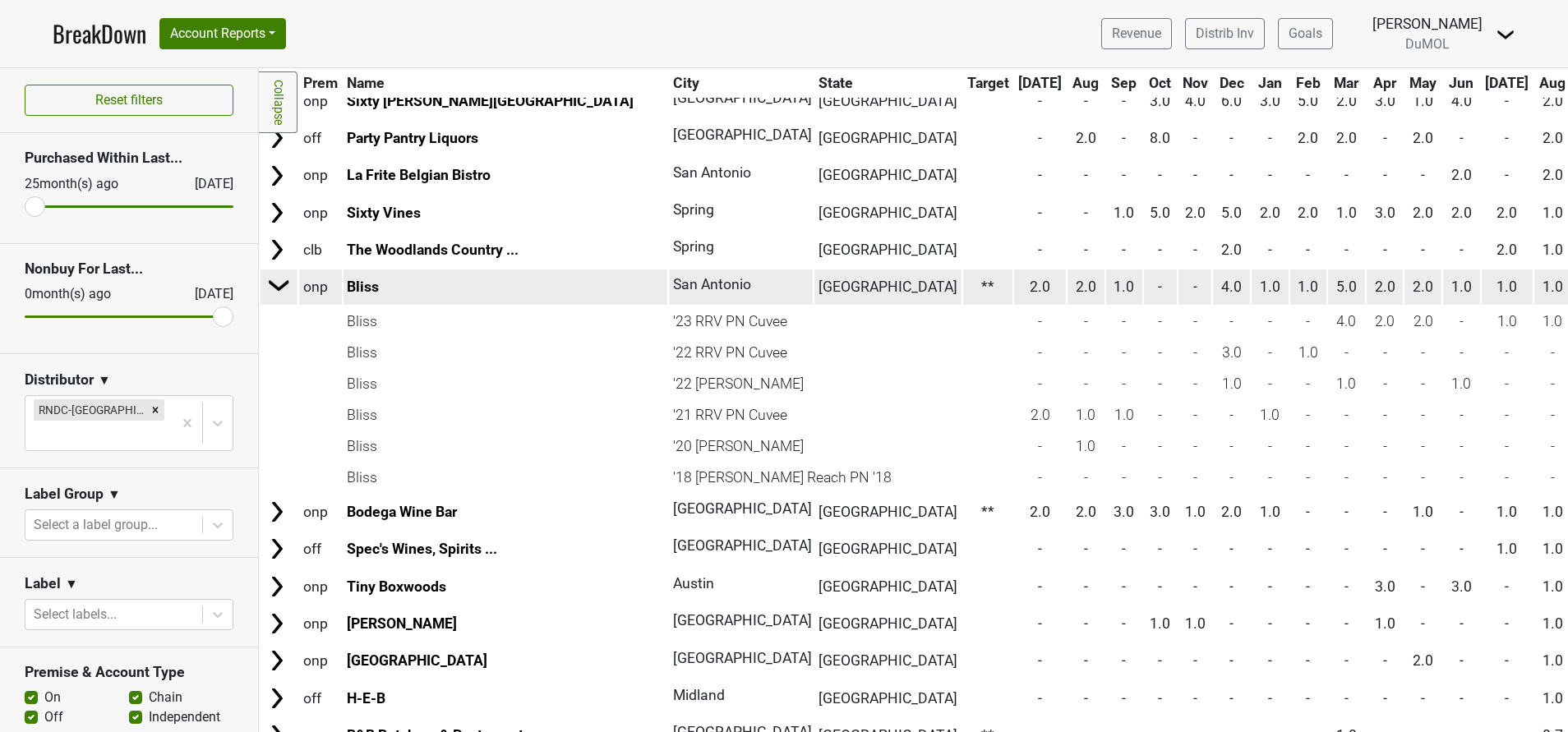
scroll to position [214, 0]
click at [278, 282] on img at bounding box center [279, 284] width 25 height 25
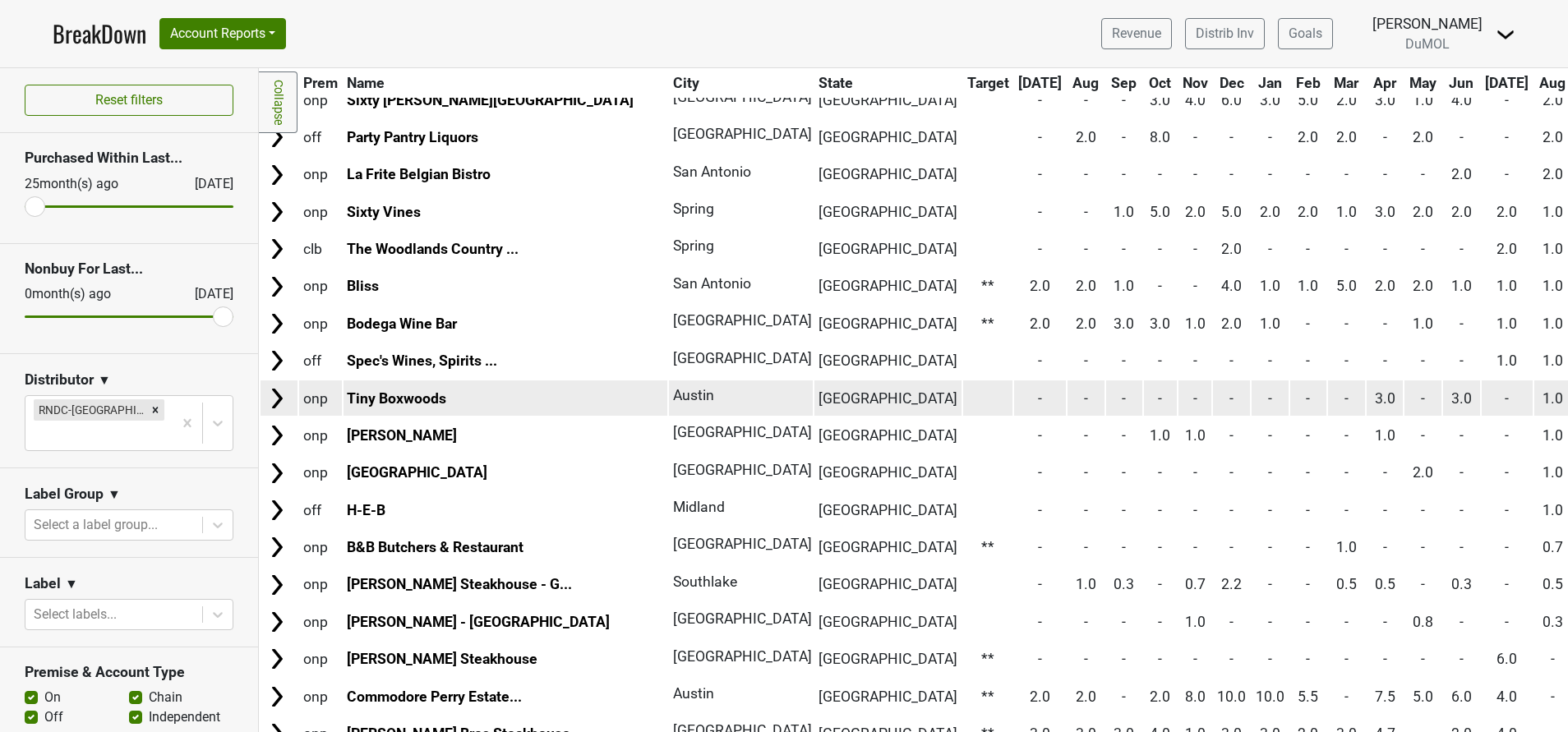
scroll to position [376, 0]
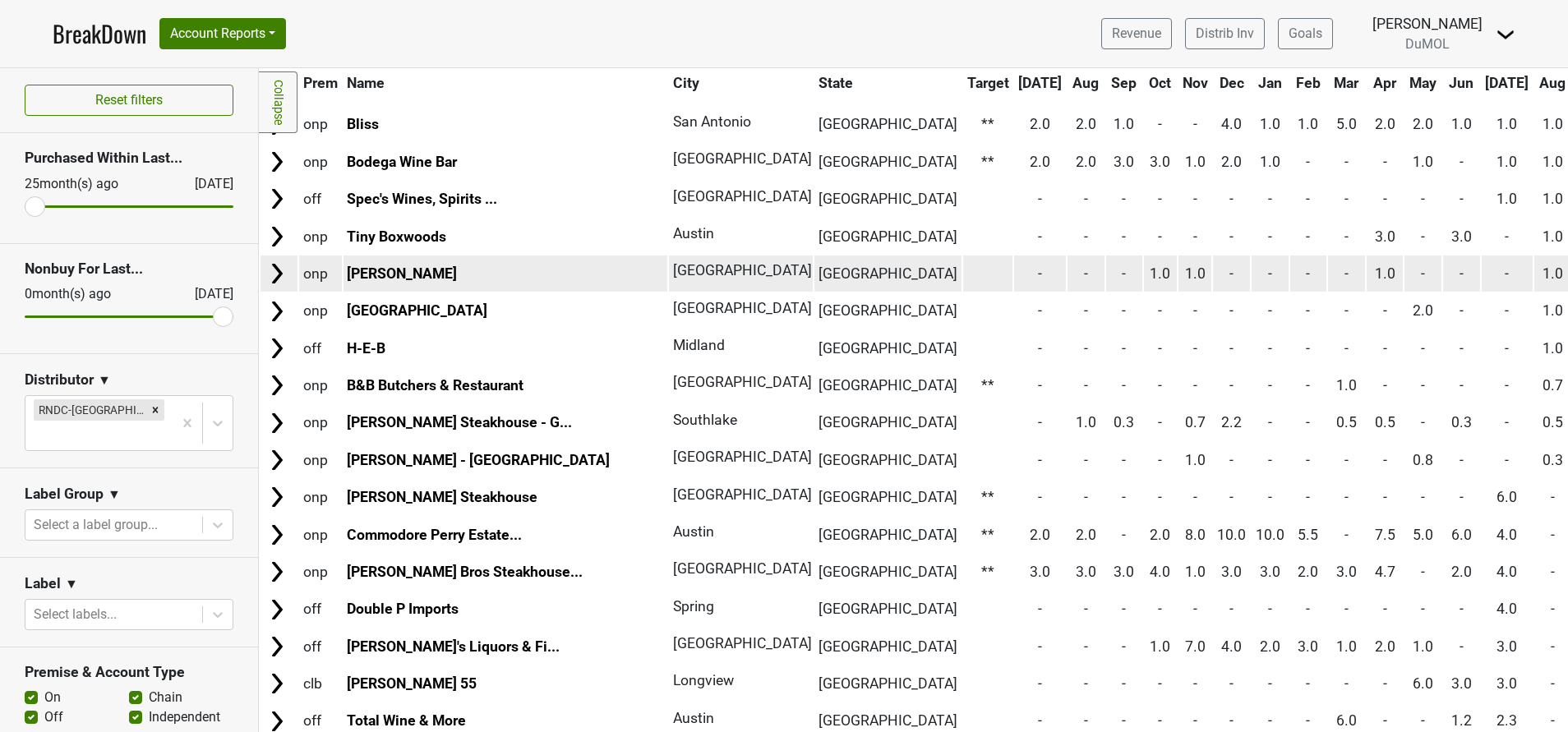
click at [279, 269] on img at bounding box center [277, 274] width 25 height 25
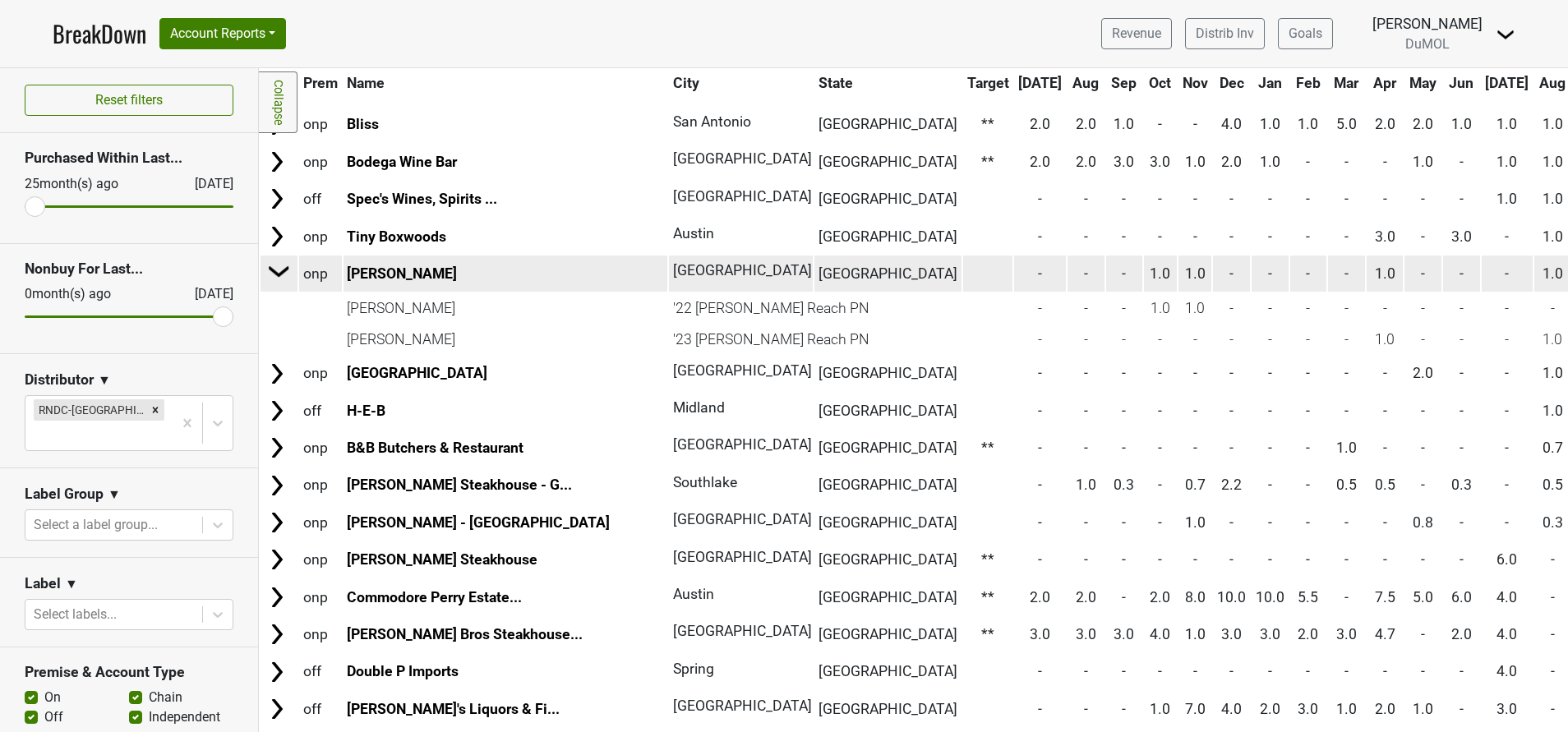
click at [279, 269] on img at bounding box center [279, 271] width 25 height 25
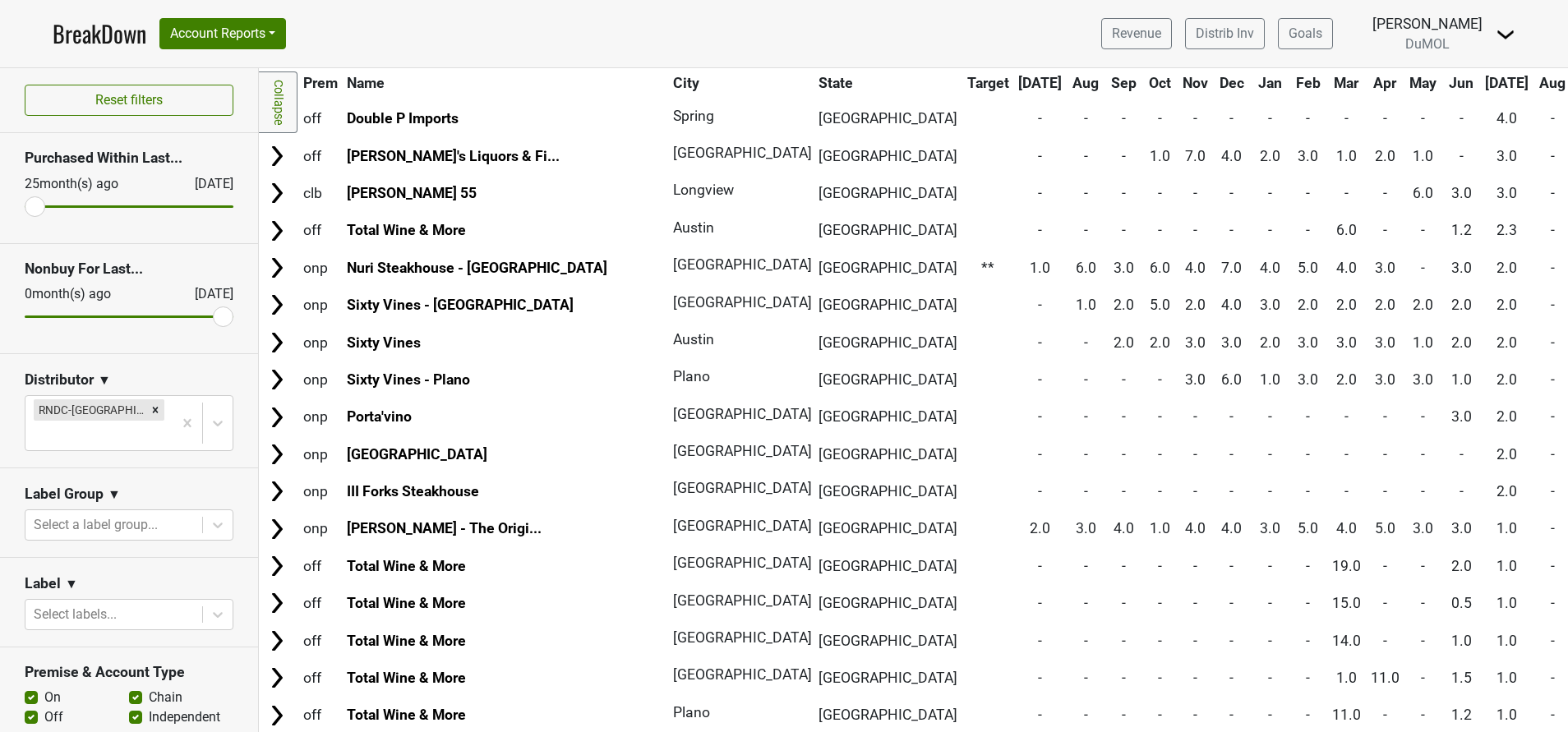
scroll to position [867, 0]
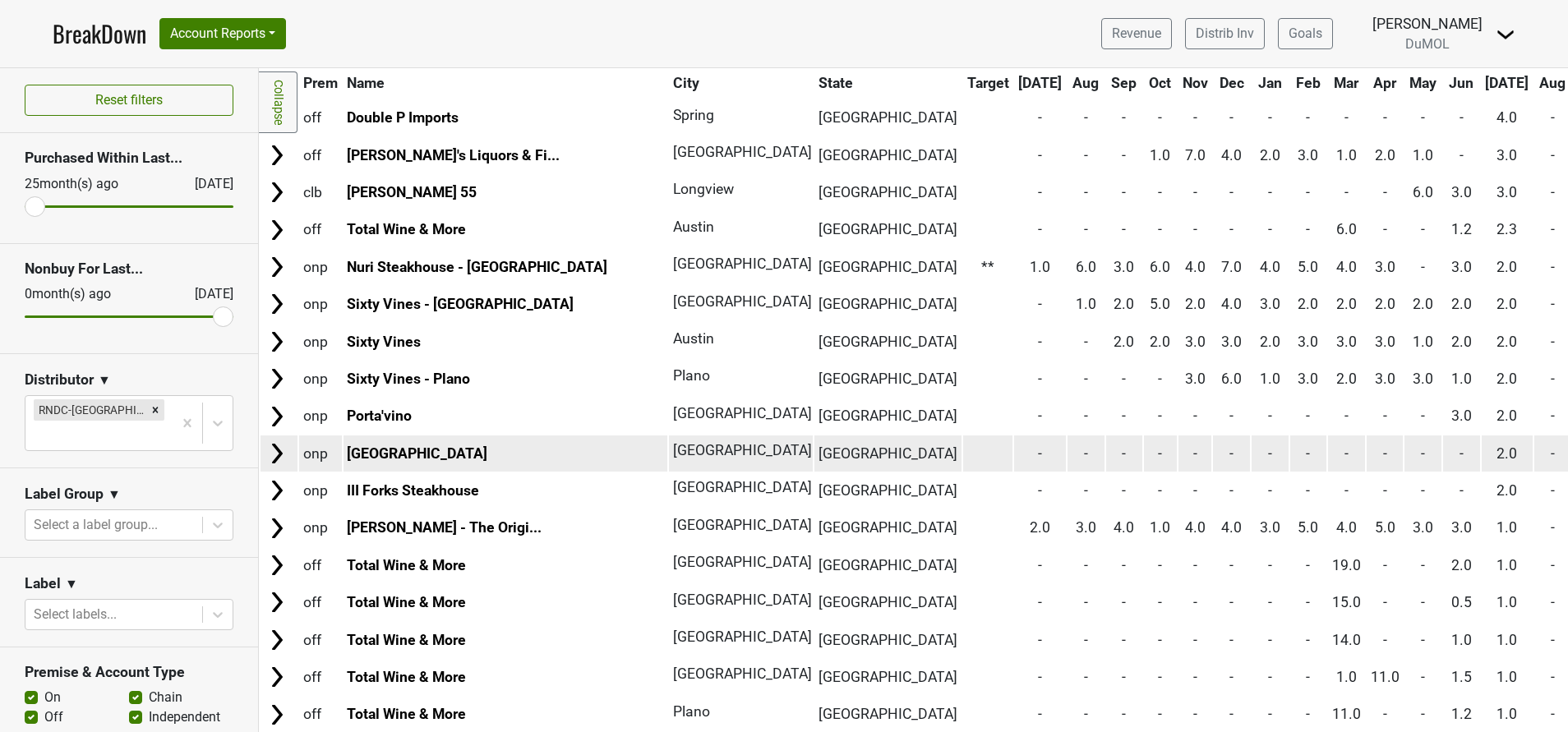
click at [275, 453] on img at bounding box center [277, 453] width 25 height 25
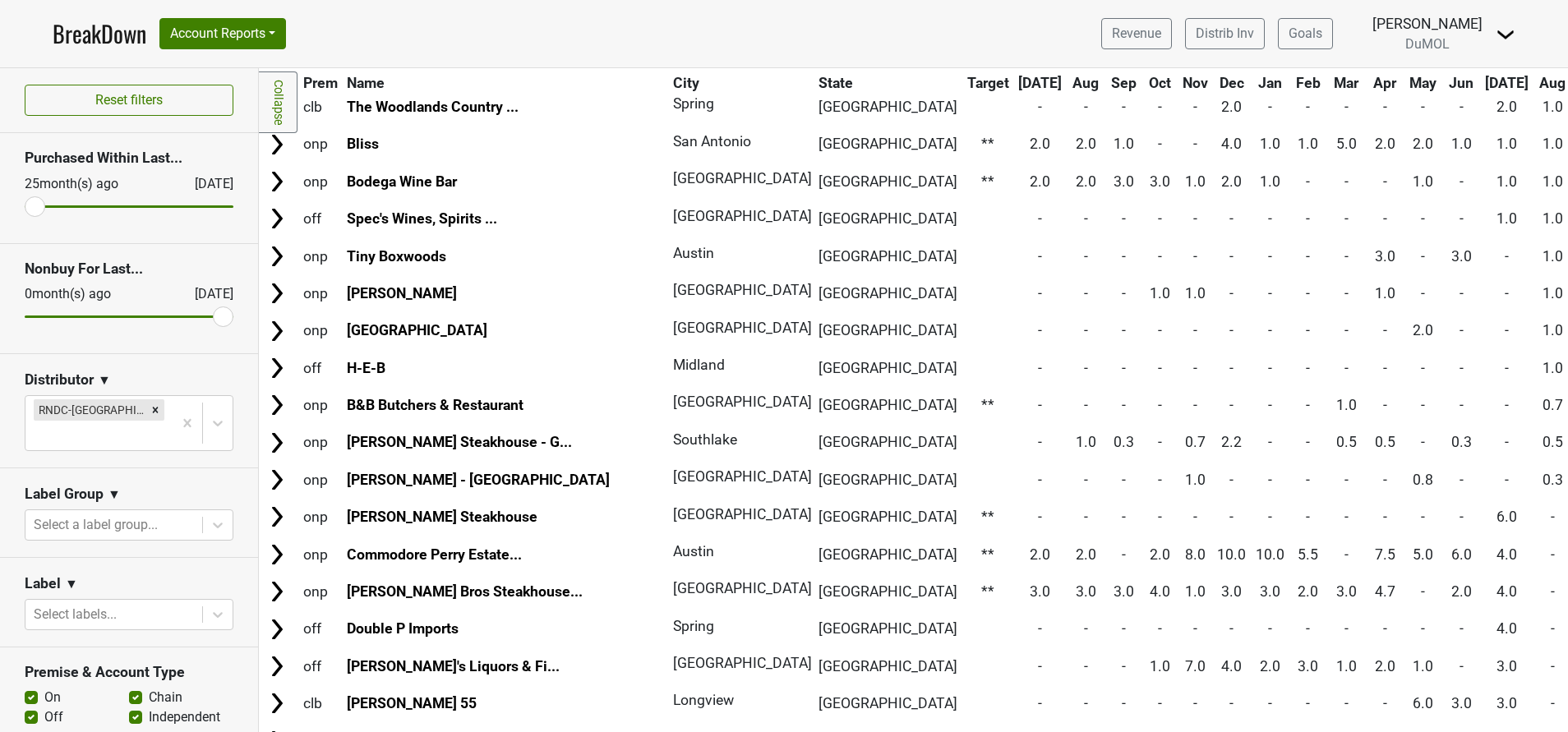
scroll to position [354, 0]
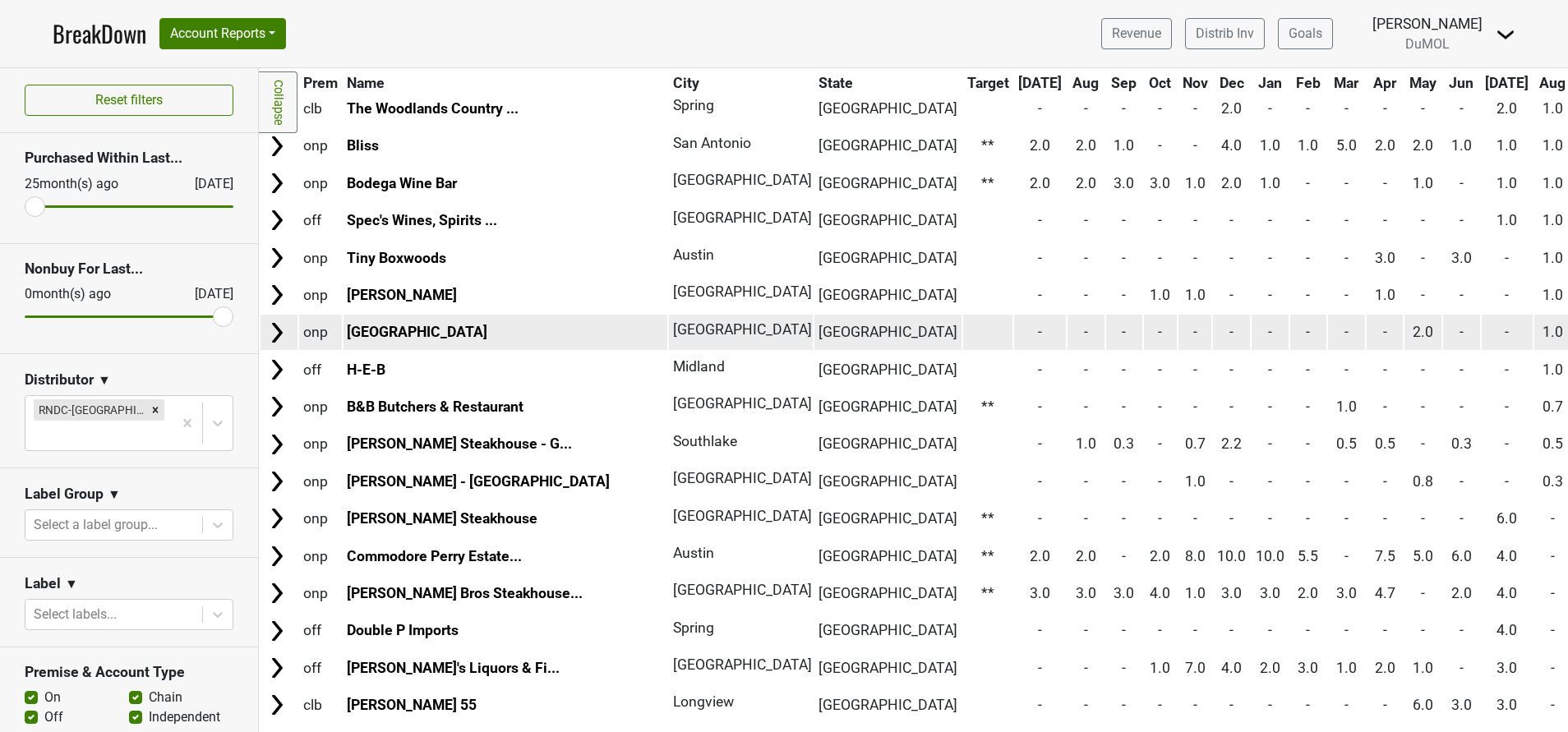
click at [276, 327] on img at bounding box center [277, 332] width 25 height 25
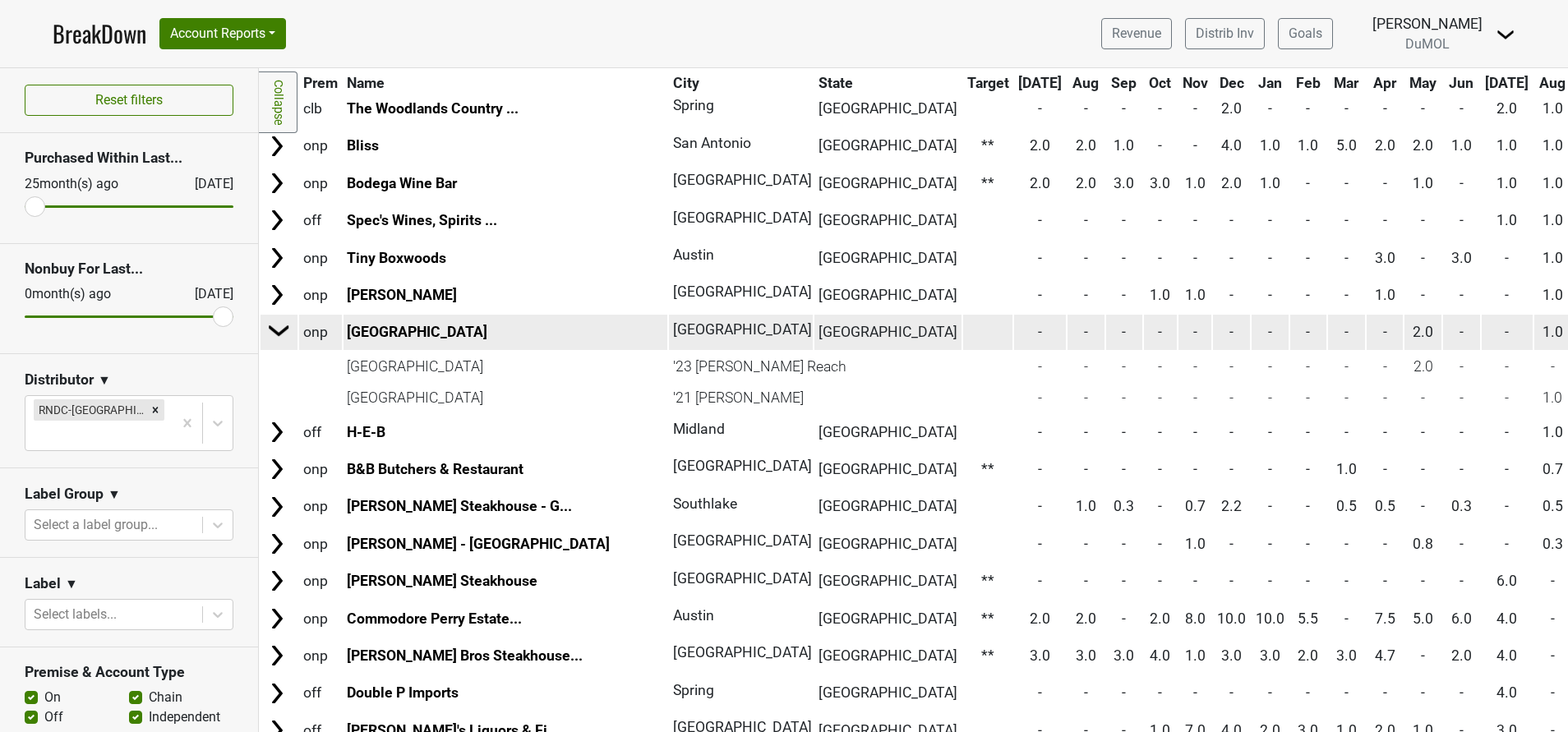
click at [276, 327] on img at bounding box center [279, 330] width 25 height 25
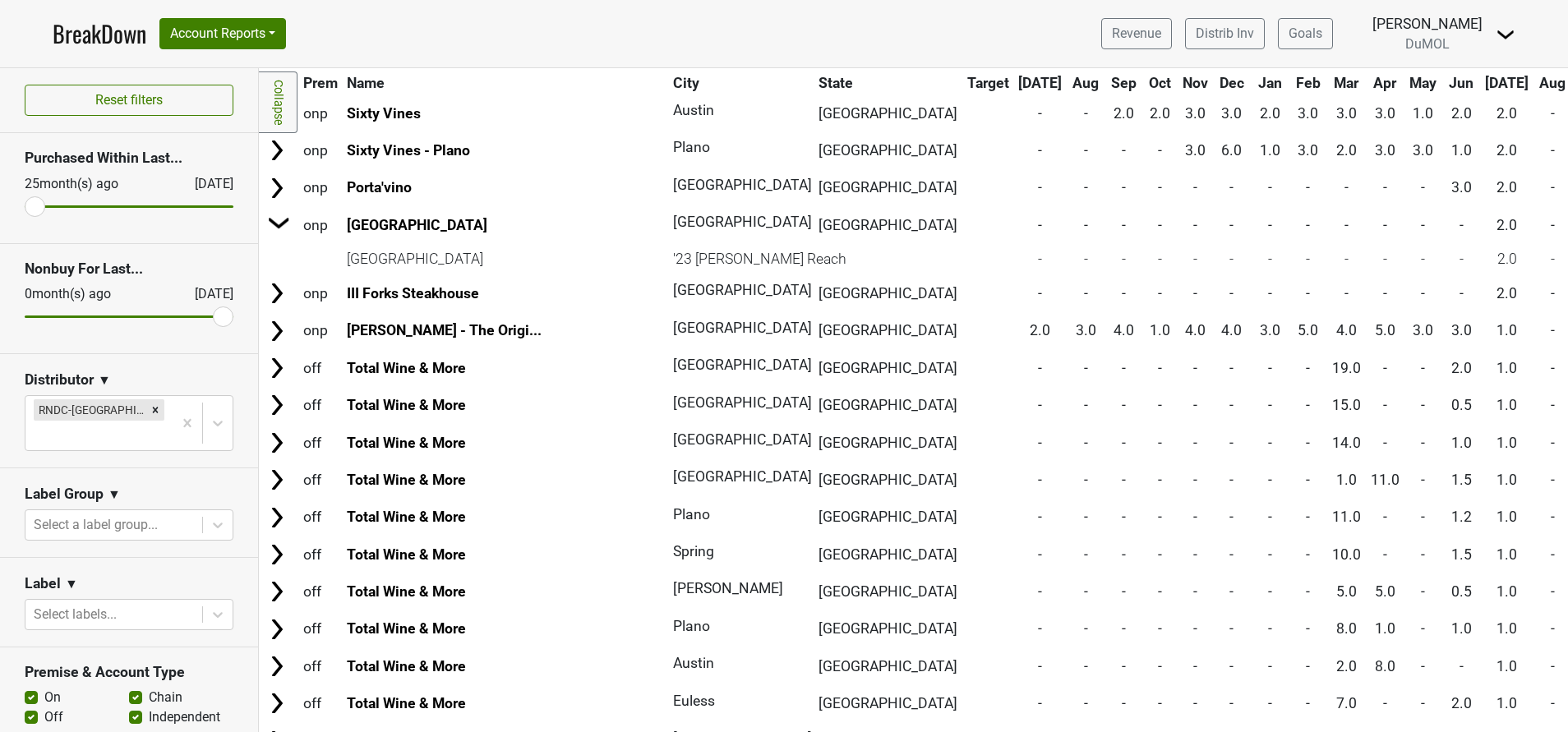
scroll to position [1096, 0]
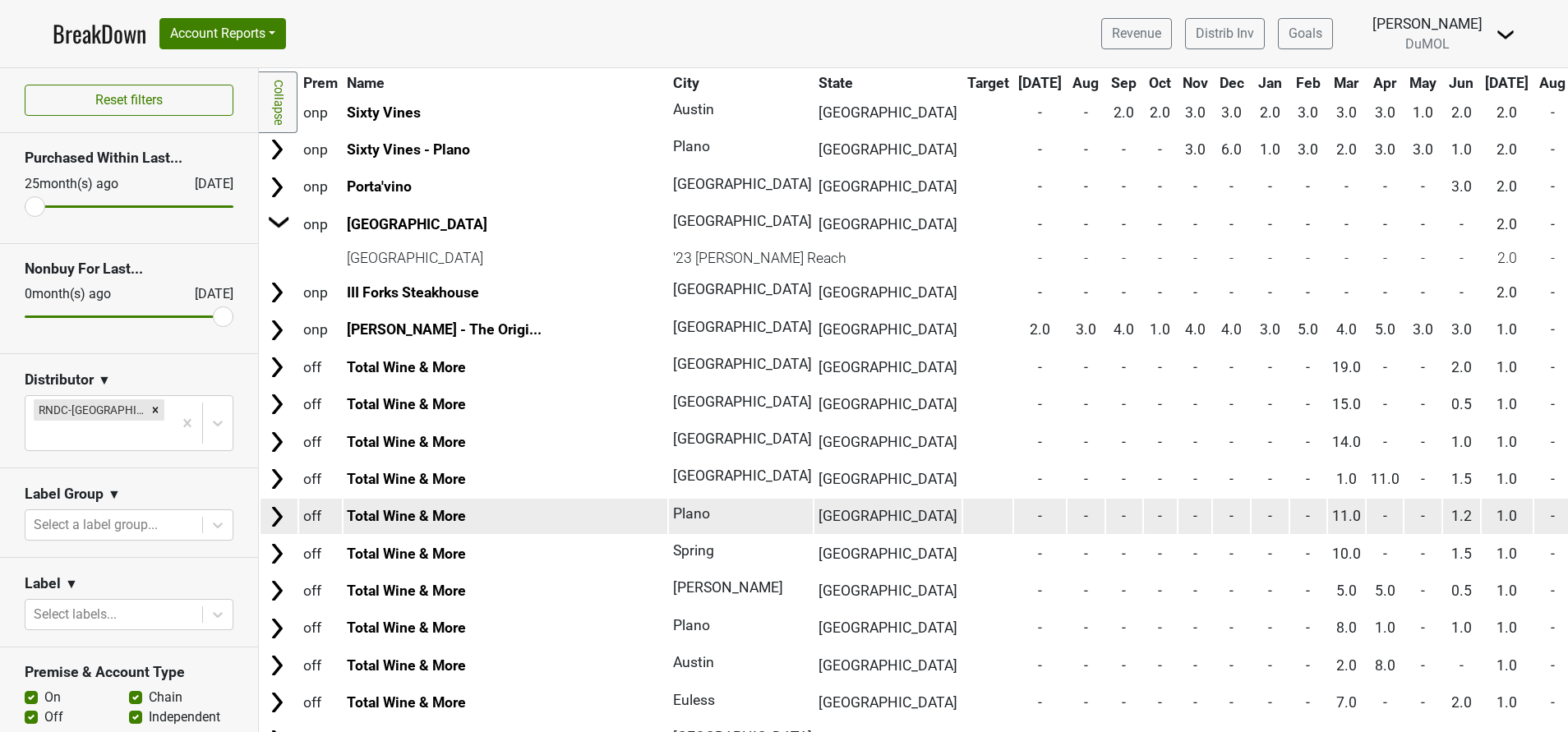
click at [277, 516] on img at bounding box center [277, 517] width 25 height 25
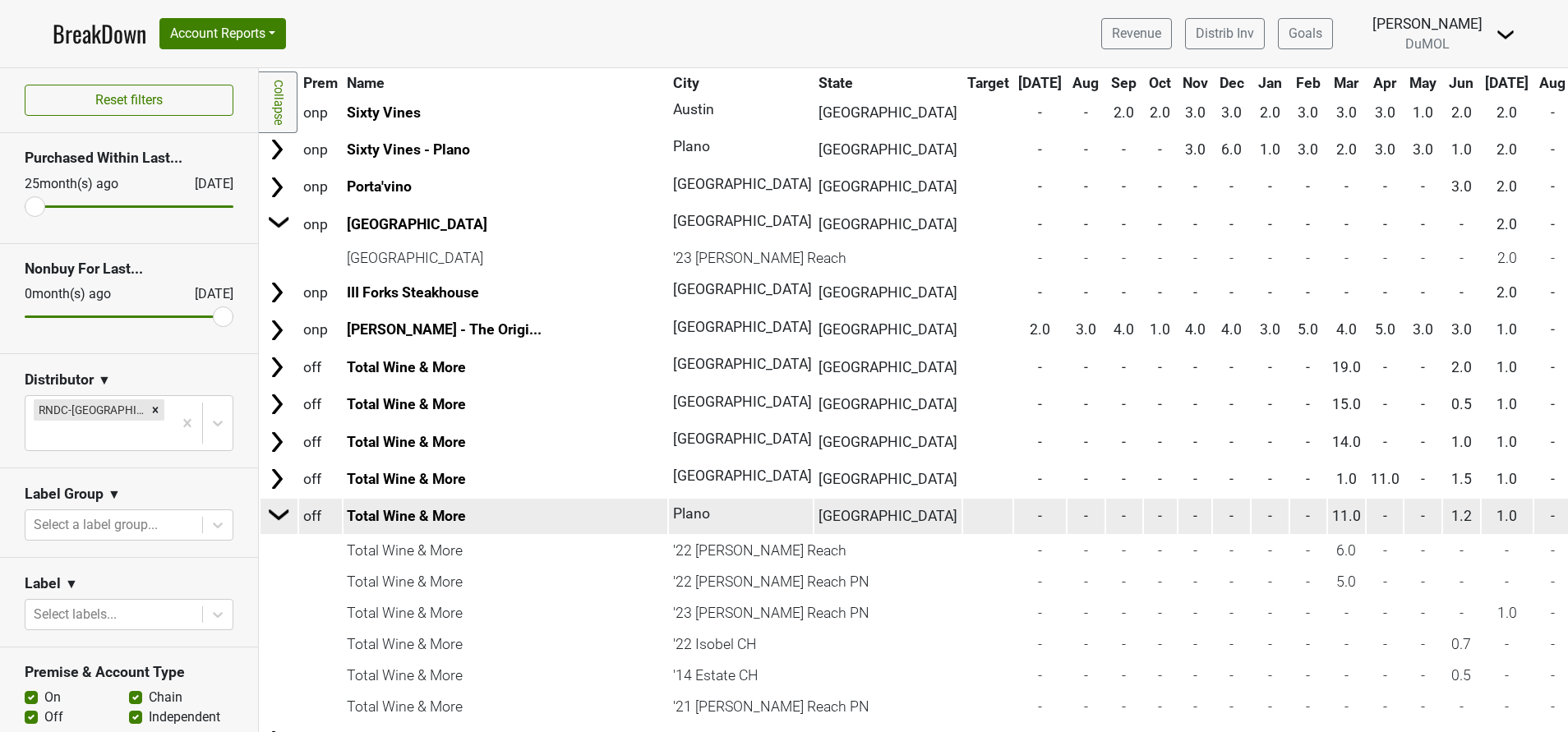
click at [277, 514] on img at bounding box center [279, 514] width 25 height 25
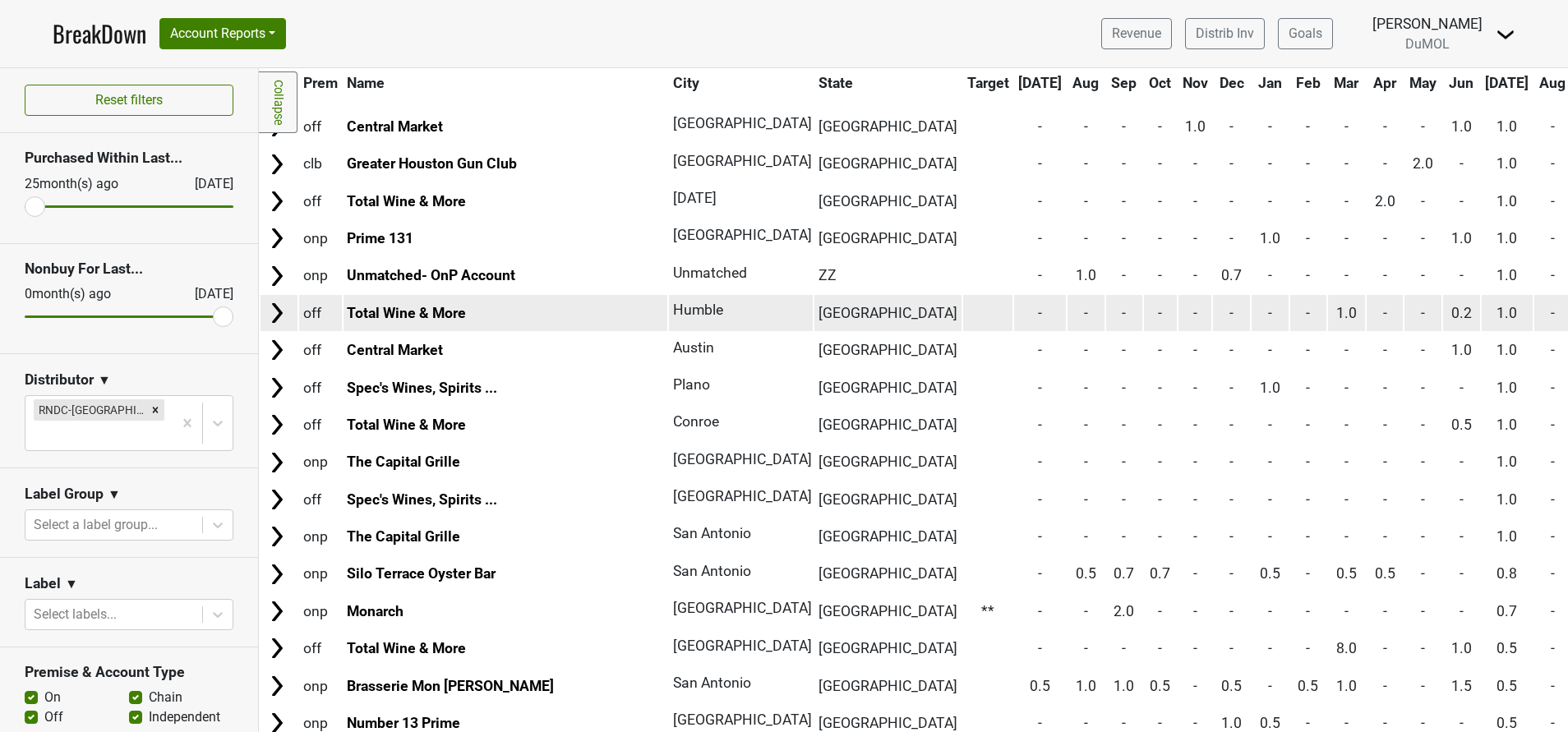
scroll to position [2343, 0]
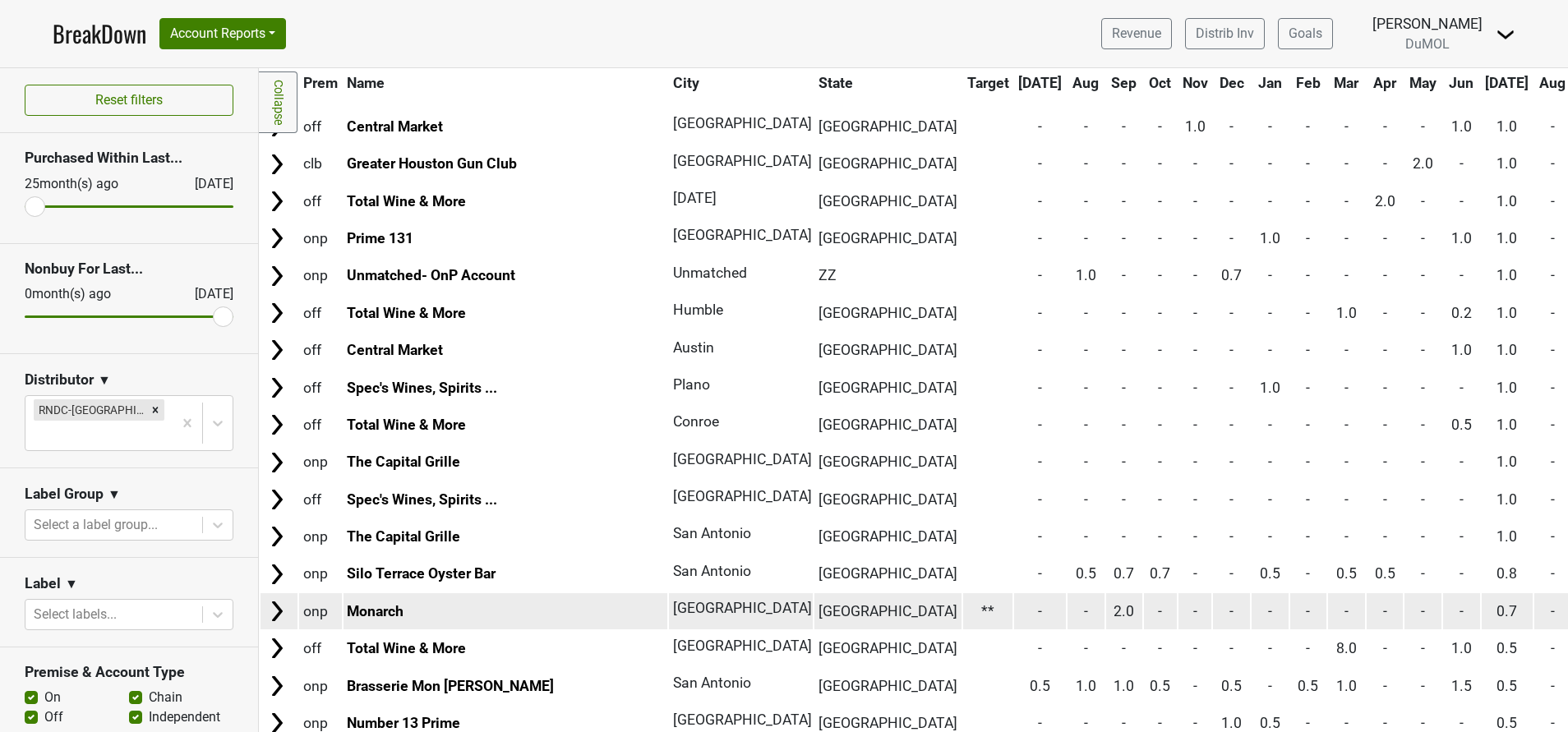
click at [280, 607] on img at bounding box center [277, 611] width 25 height 25
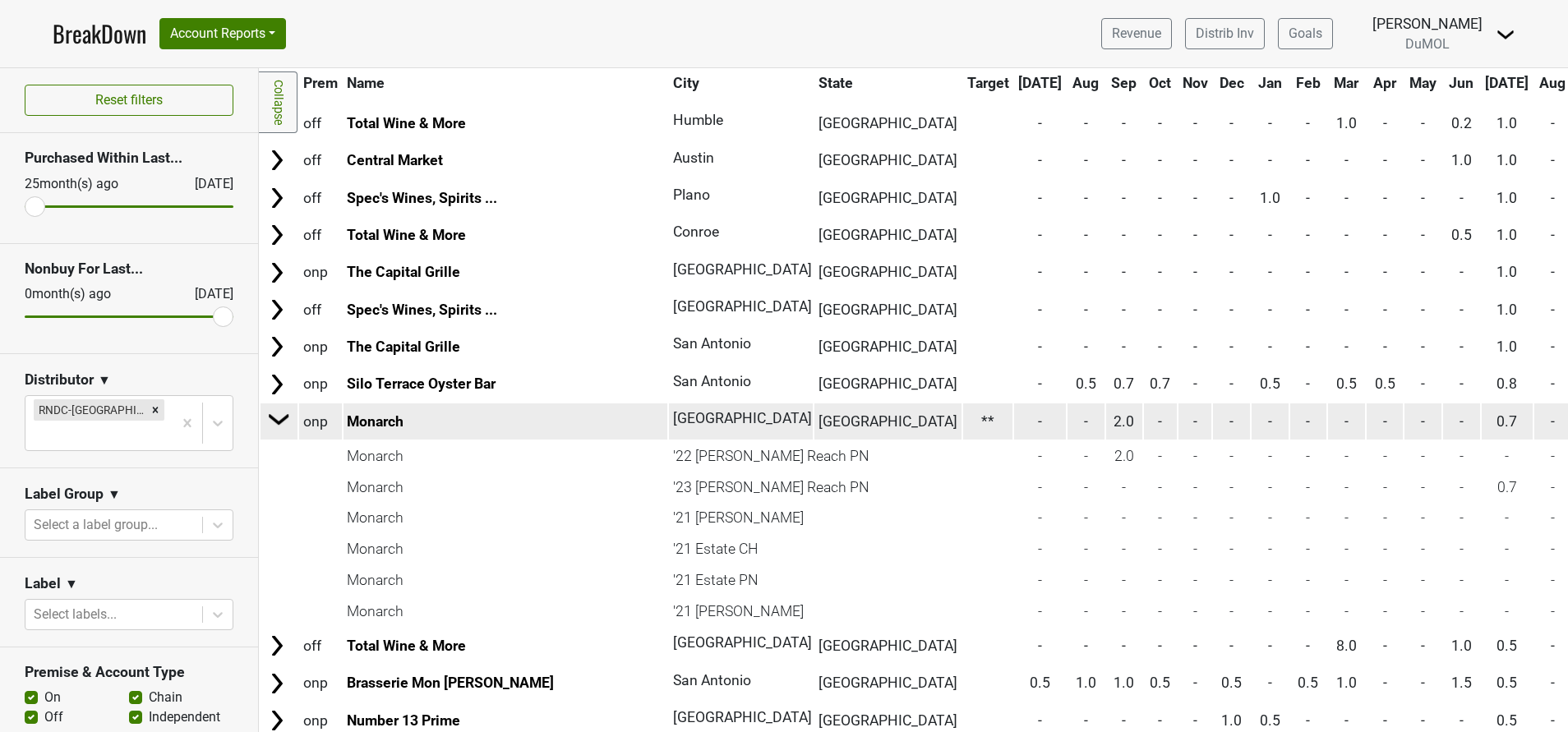
scroll to position [2488, 0]
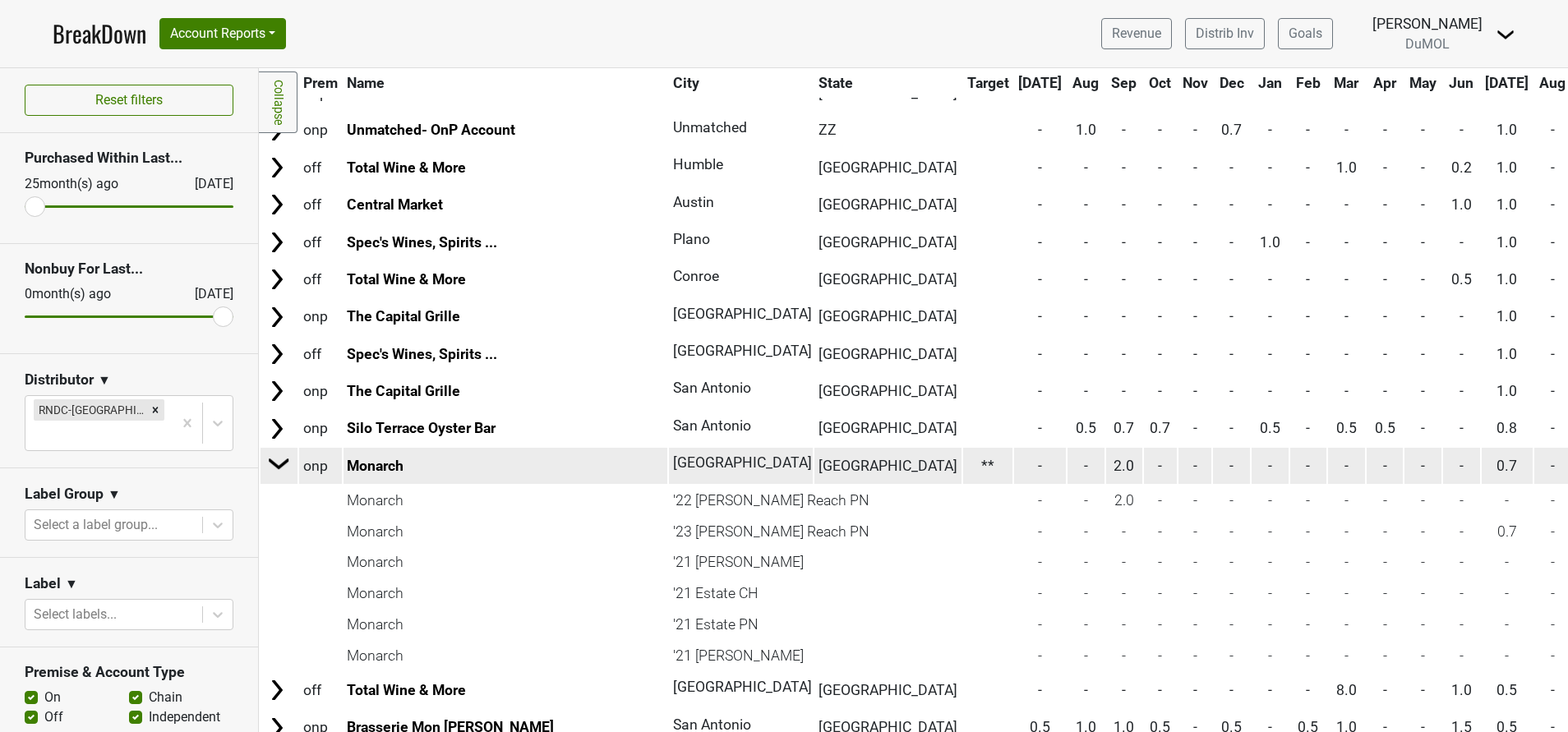
click at [277, 462] on img at bounding box center [279, 463] width 25 height 25
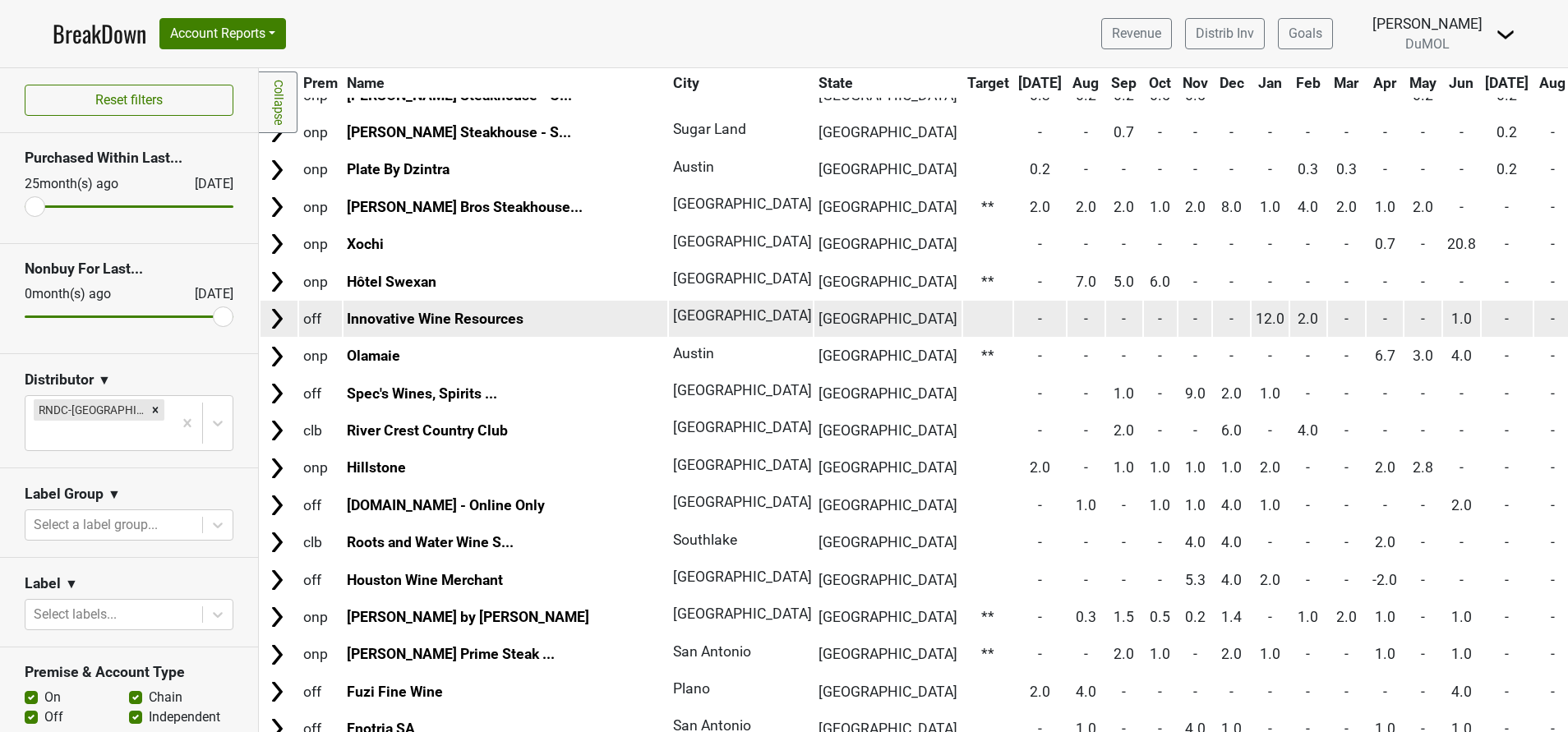
scroll to position [3345, 0]
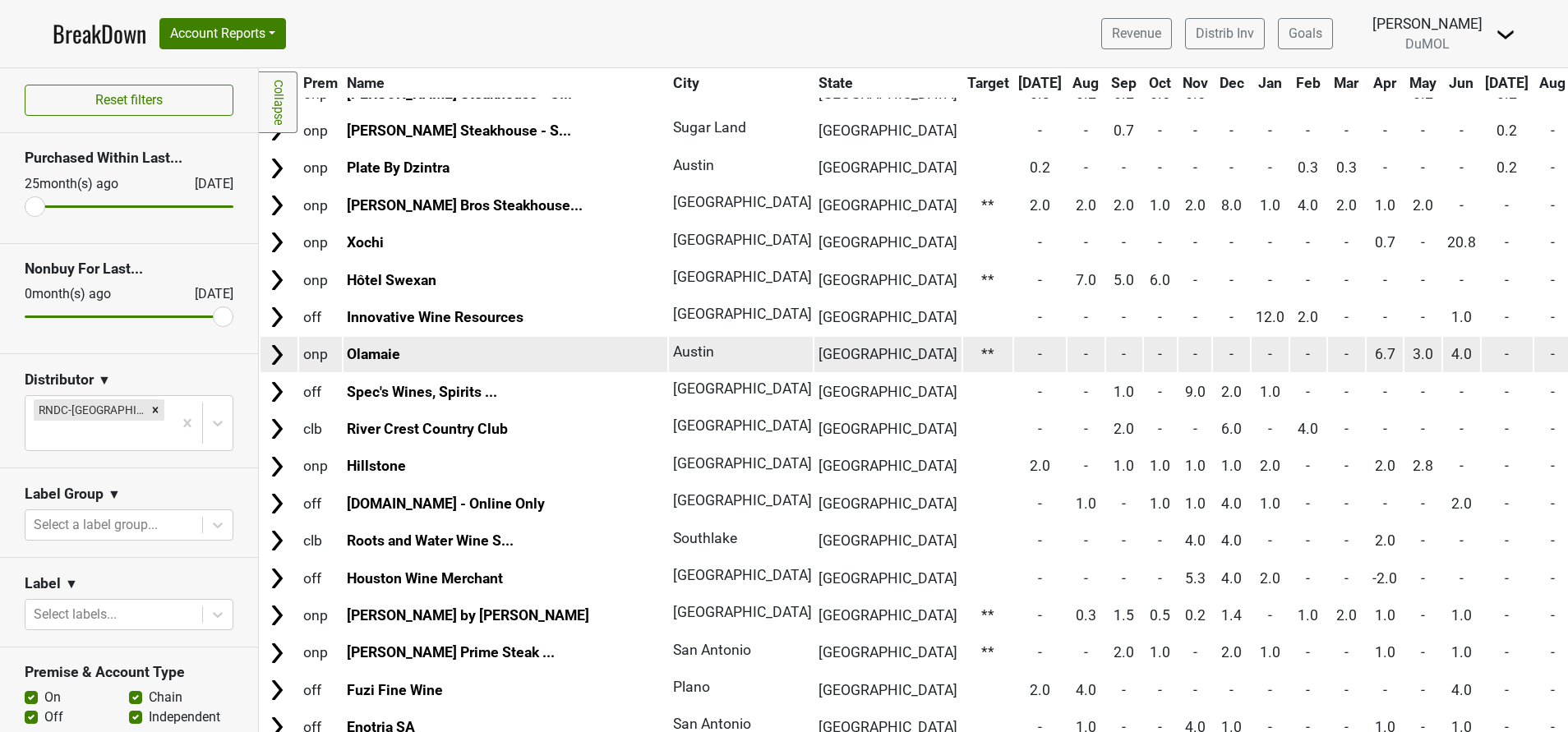
click at [271, 356] on img at bounding box center [277, 354] width 25 height 25
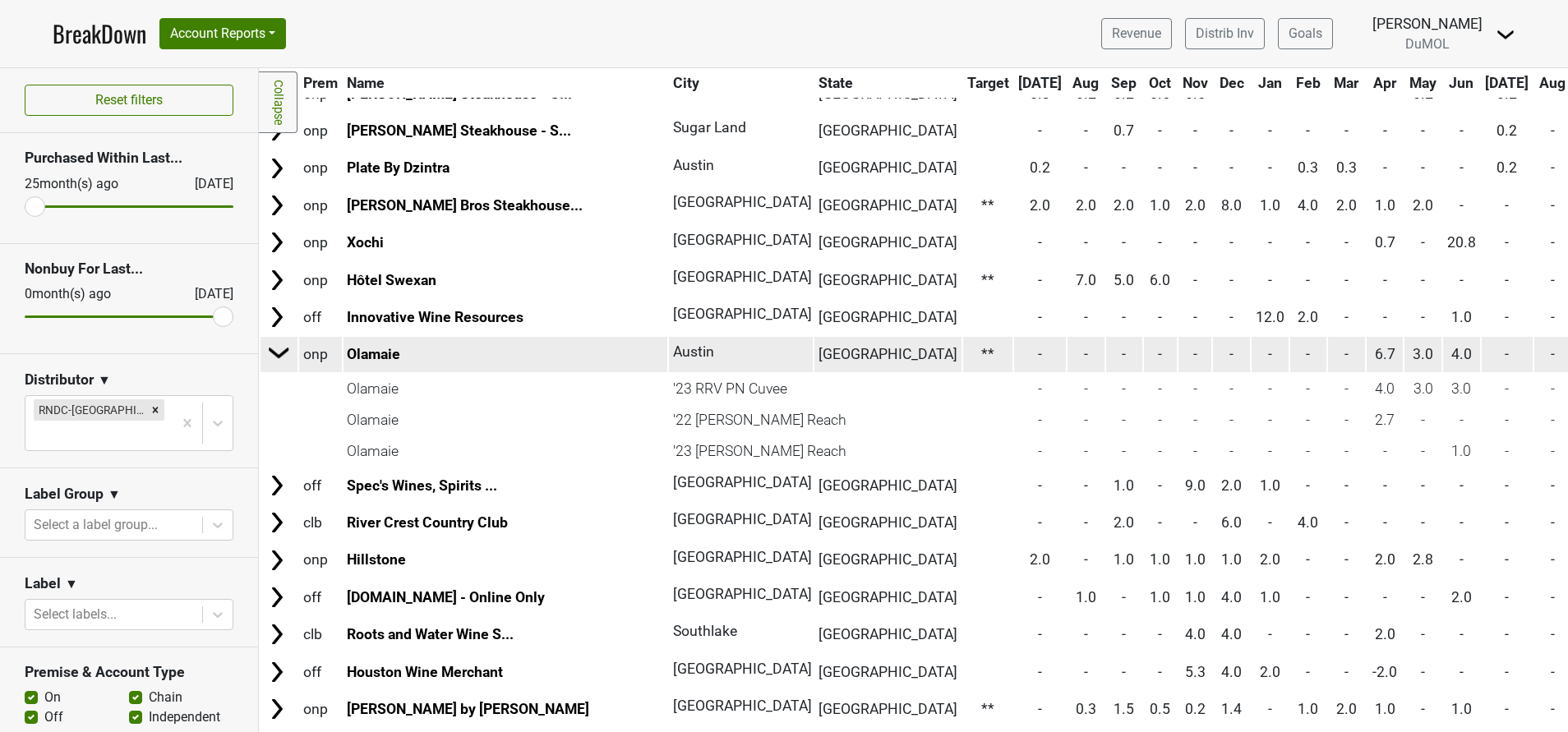
click at [271, 356] on img at bounding box center [279, 353] width 25 height 25
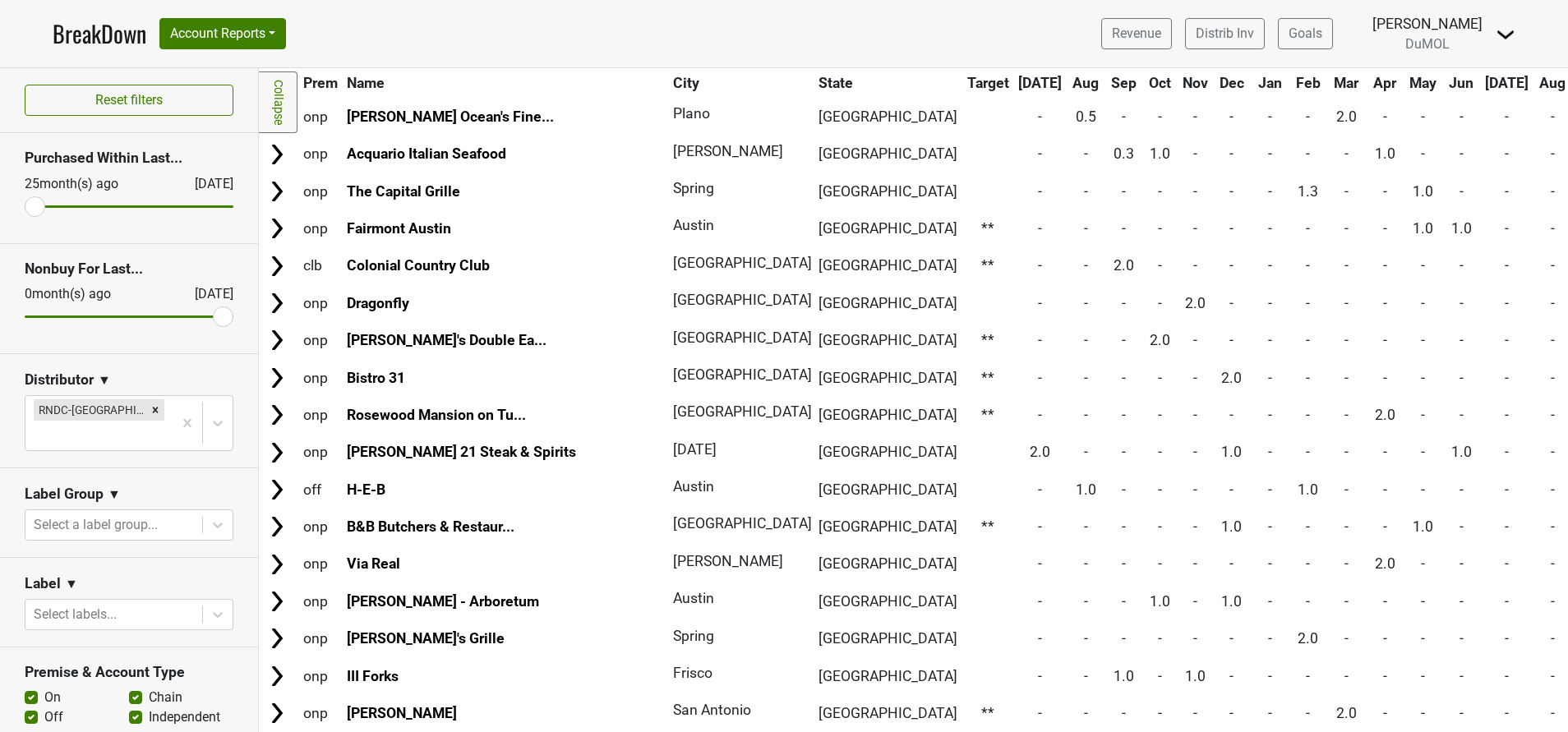
scroll to position [6229, 0]
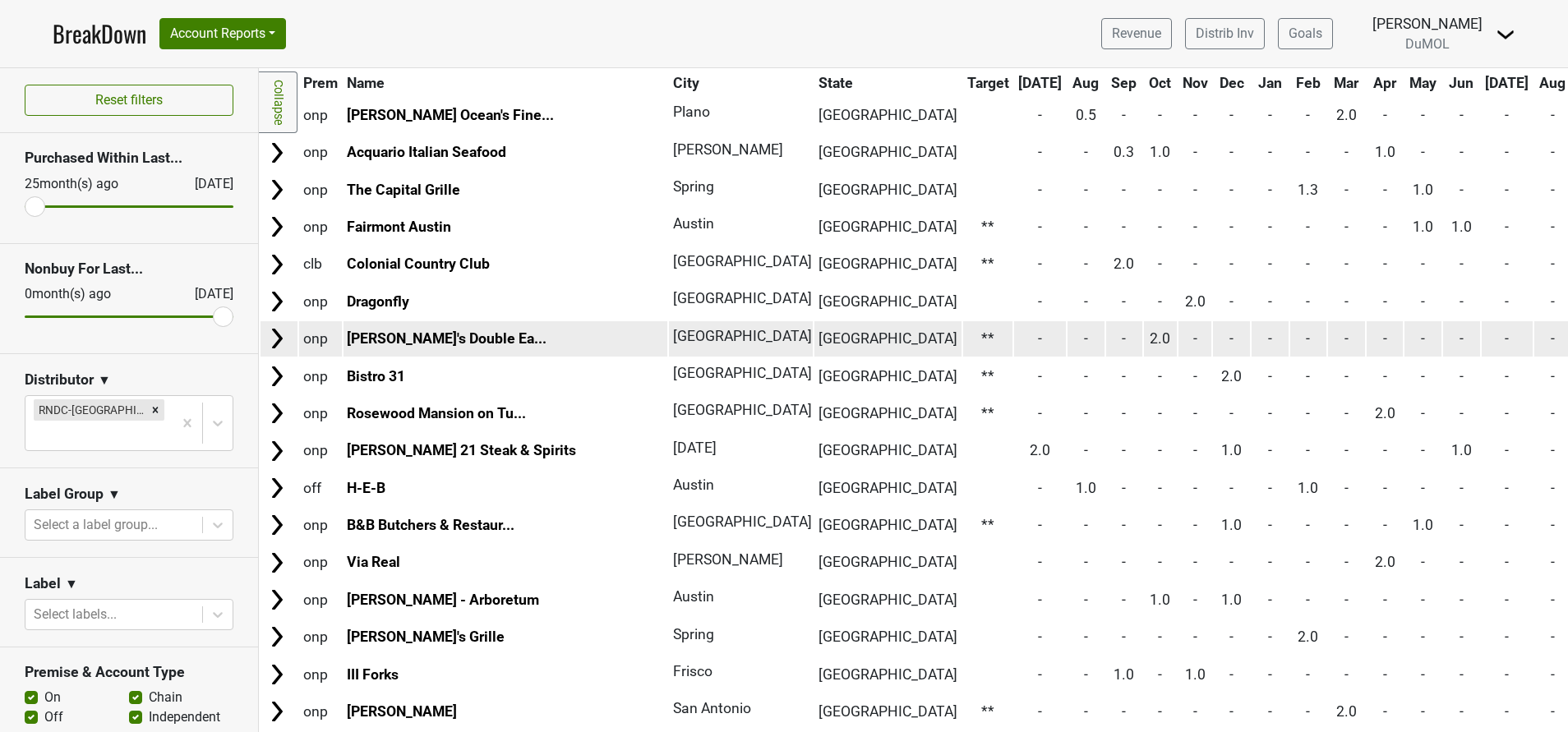
click at [279, 335] on img at bounding box center [277, 338] width 25 height 25
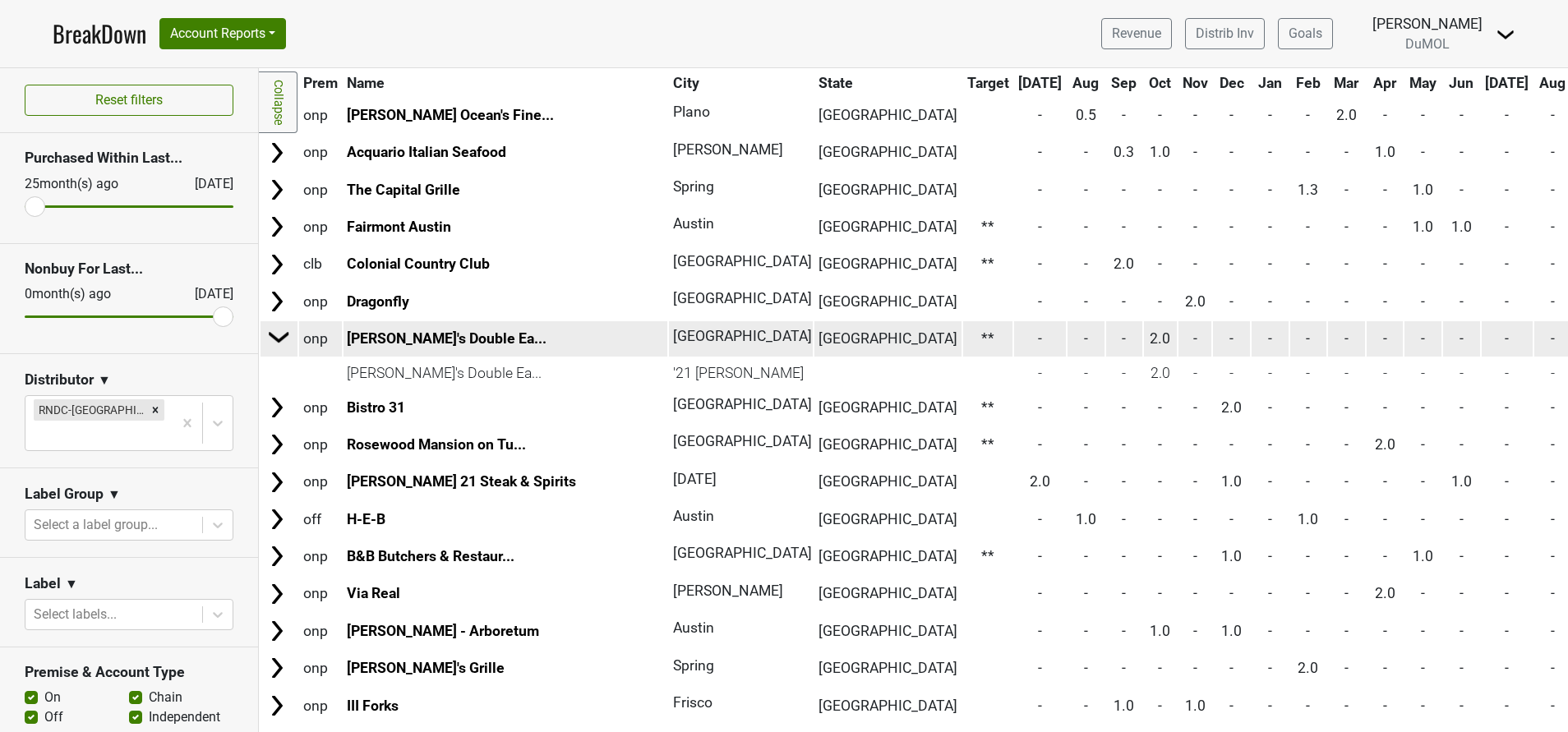
click at [279, 335] on img at bounding box center [279, 337] width 25 height 25
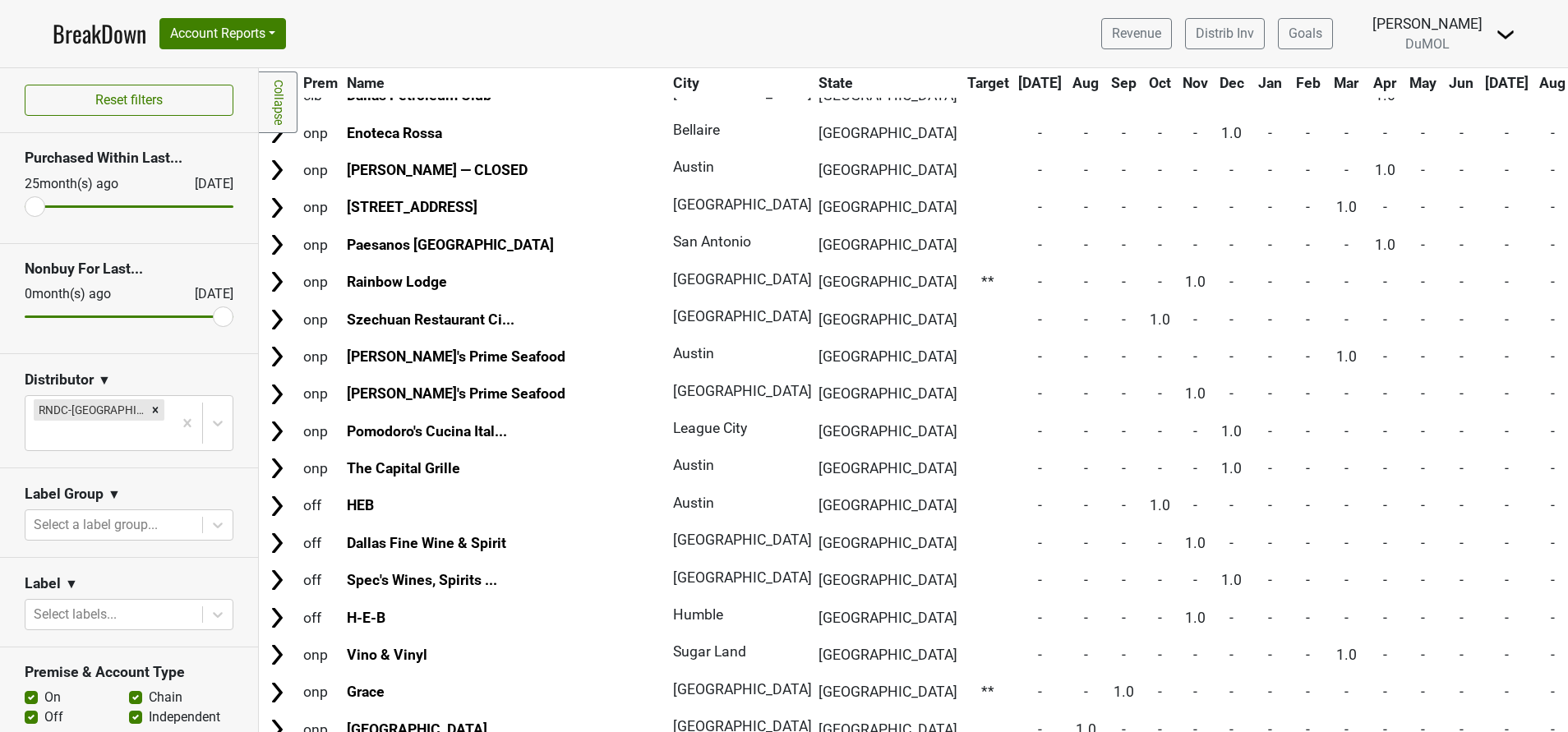
scroll to position [8907, 0]
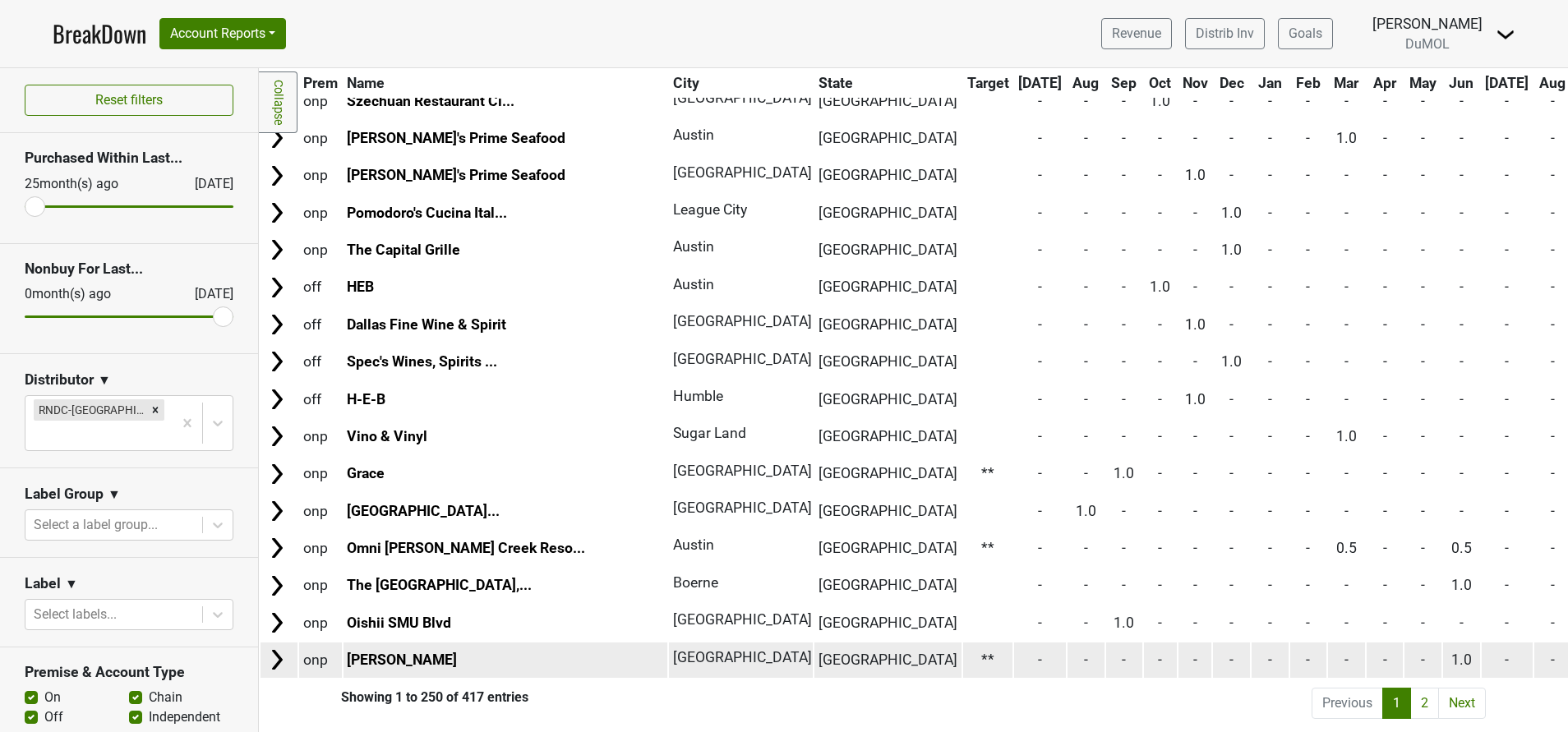
click at [267, 647] on img at bounding box center [277, 659] width 25 height 25
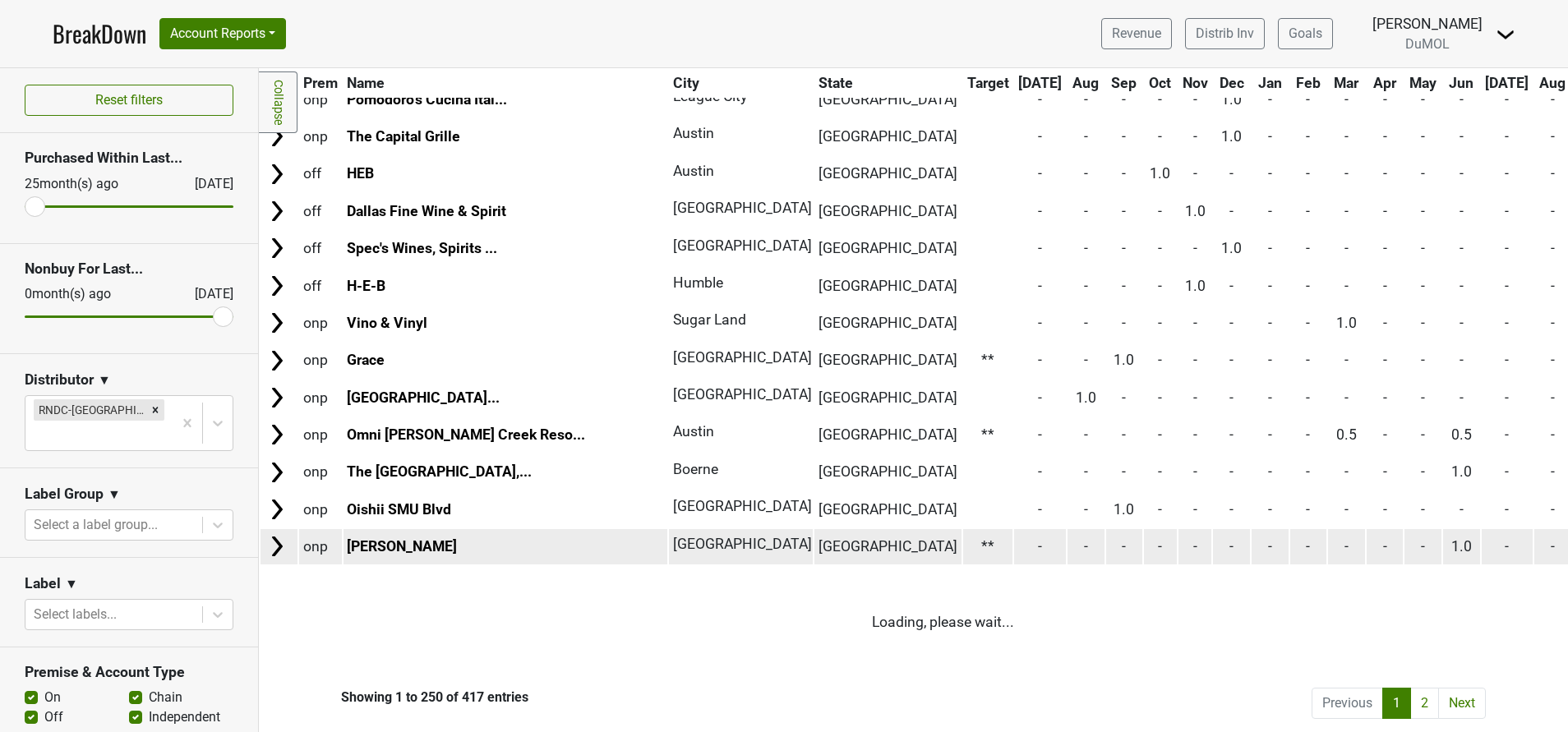
scroll to position [8939, 0]
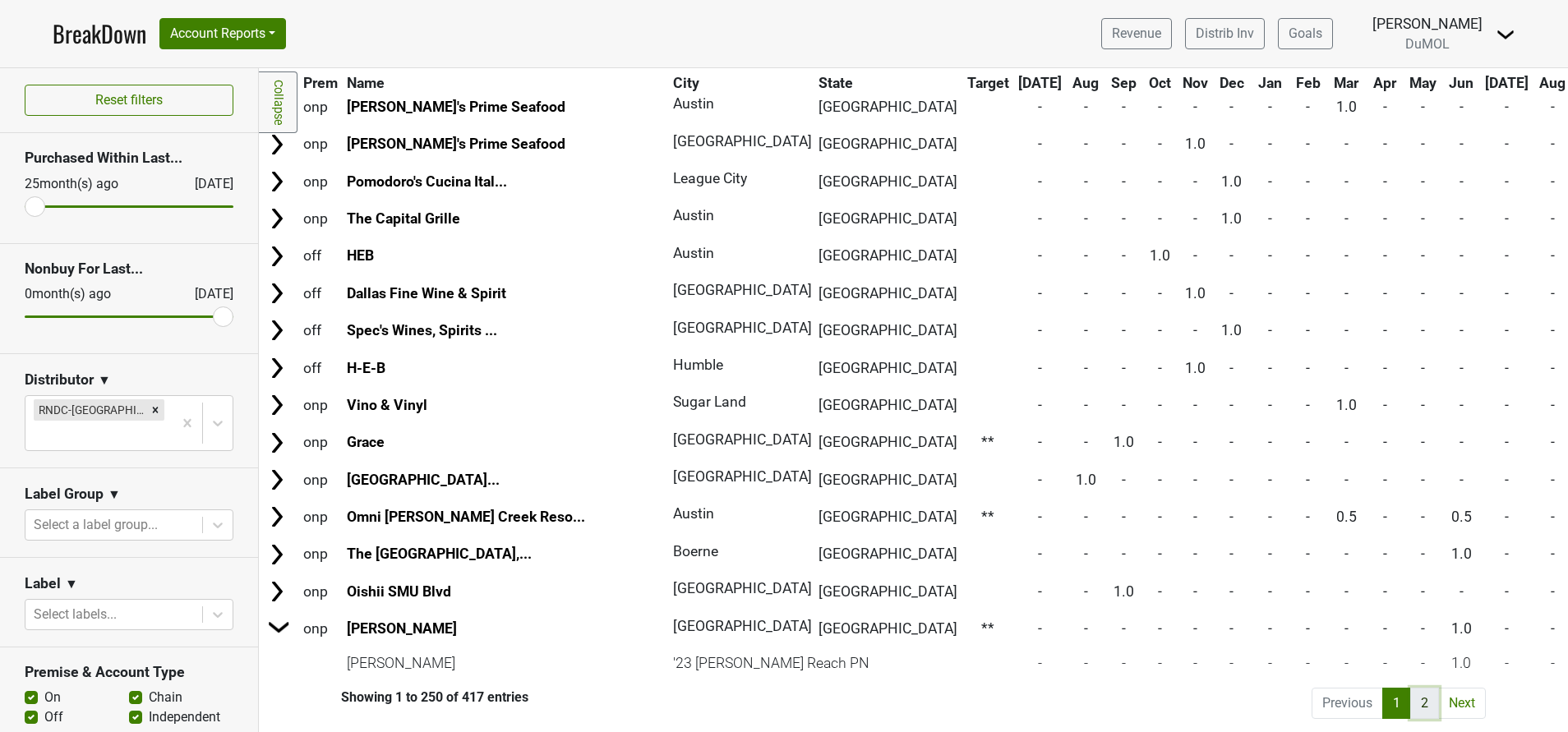
click at [1410, 688] on link "2" at bounding box center [1424, 703] width 28 height 31
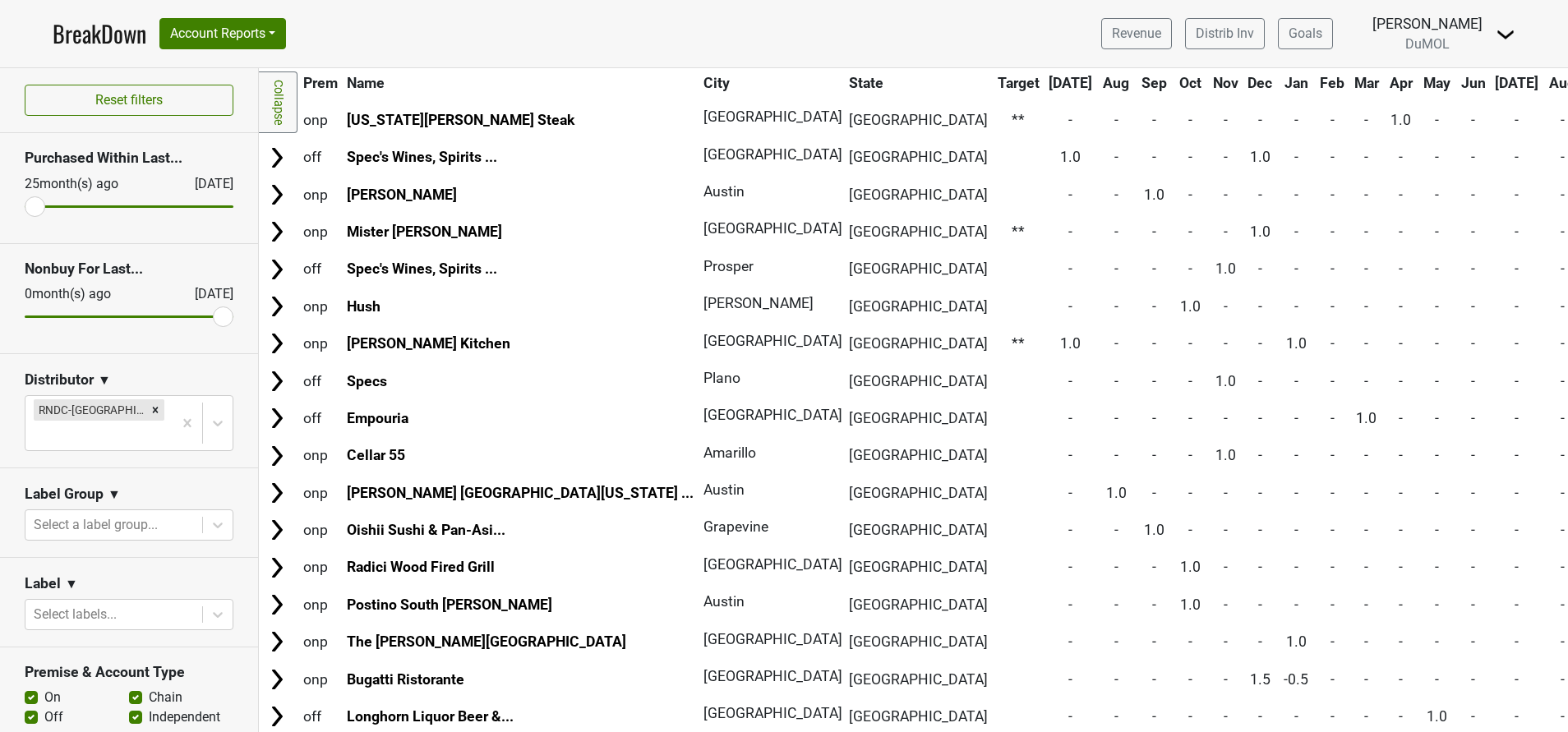
scroll to position [506, 0]
